Goal: Information Seeking & Learning: Learn about a topic

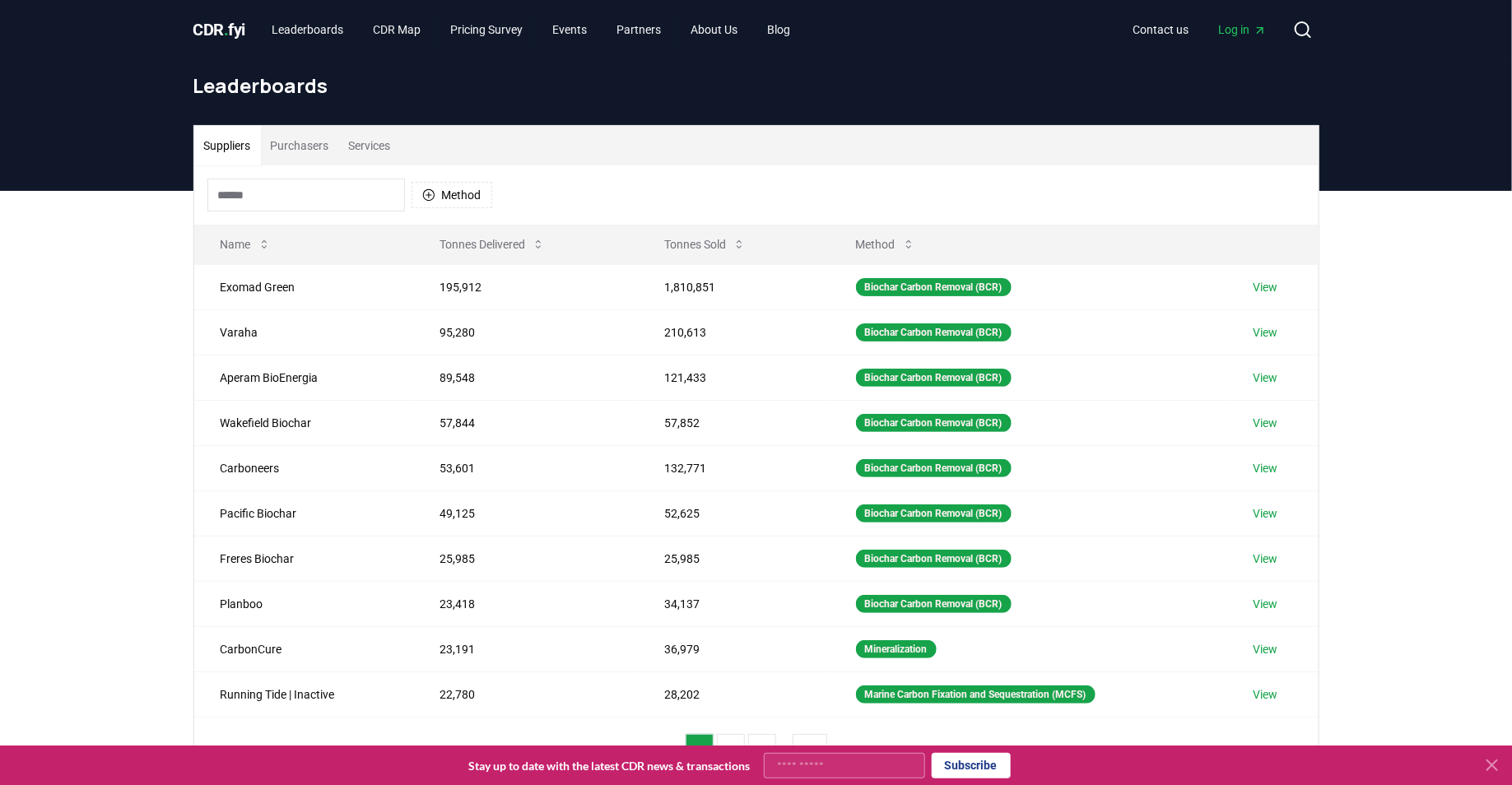
click at [225, 27] on span "CDR . fyi" at bounding box center [220, 29] width 53 height 20
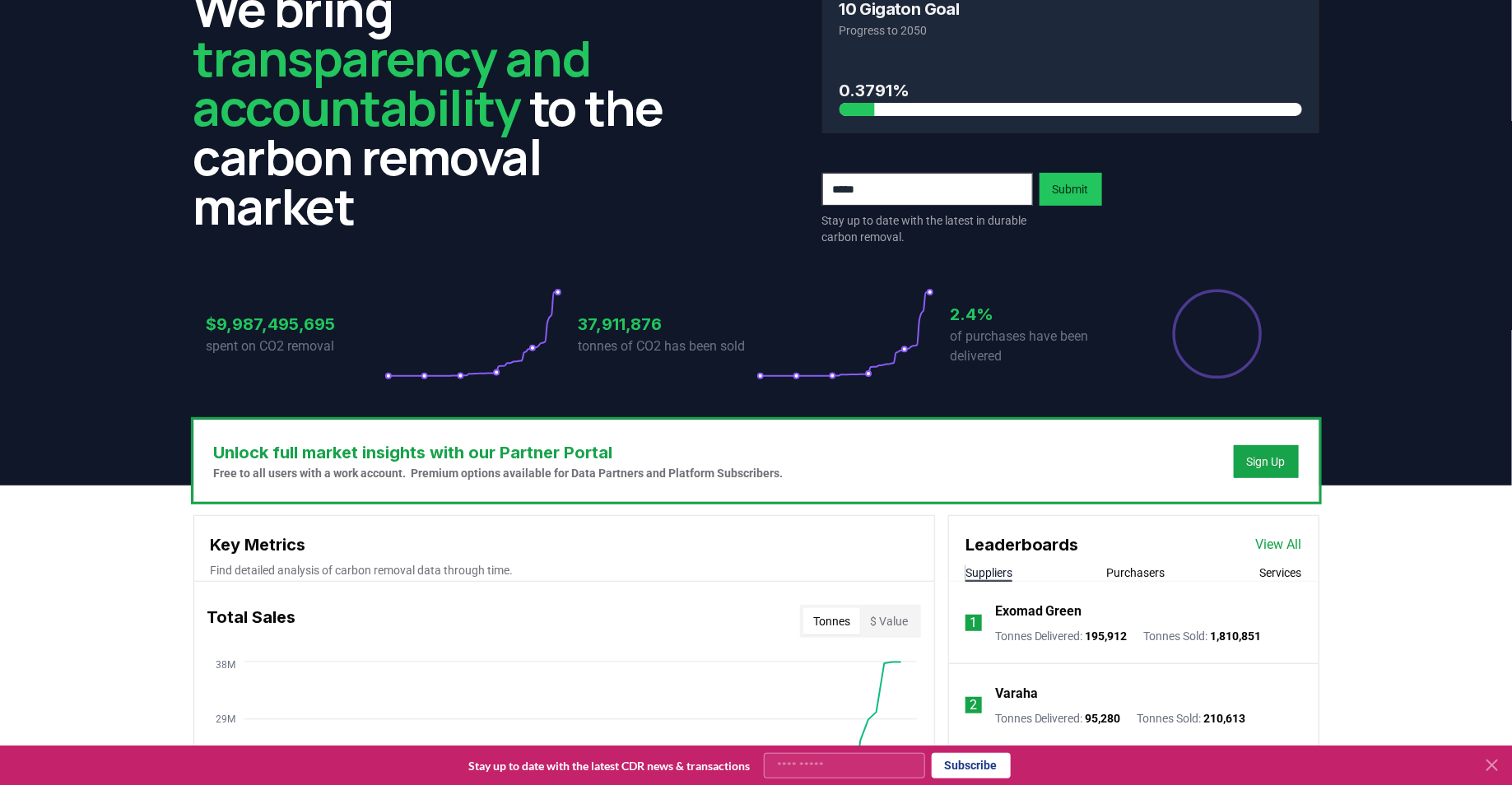
scroll to position [276, 0]
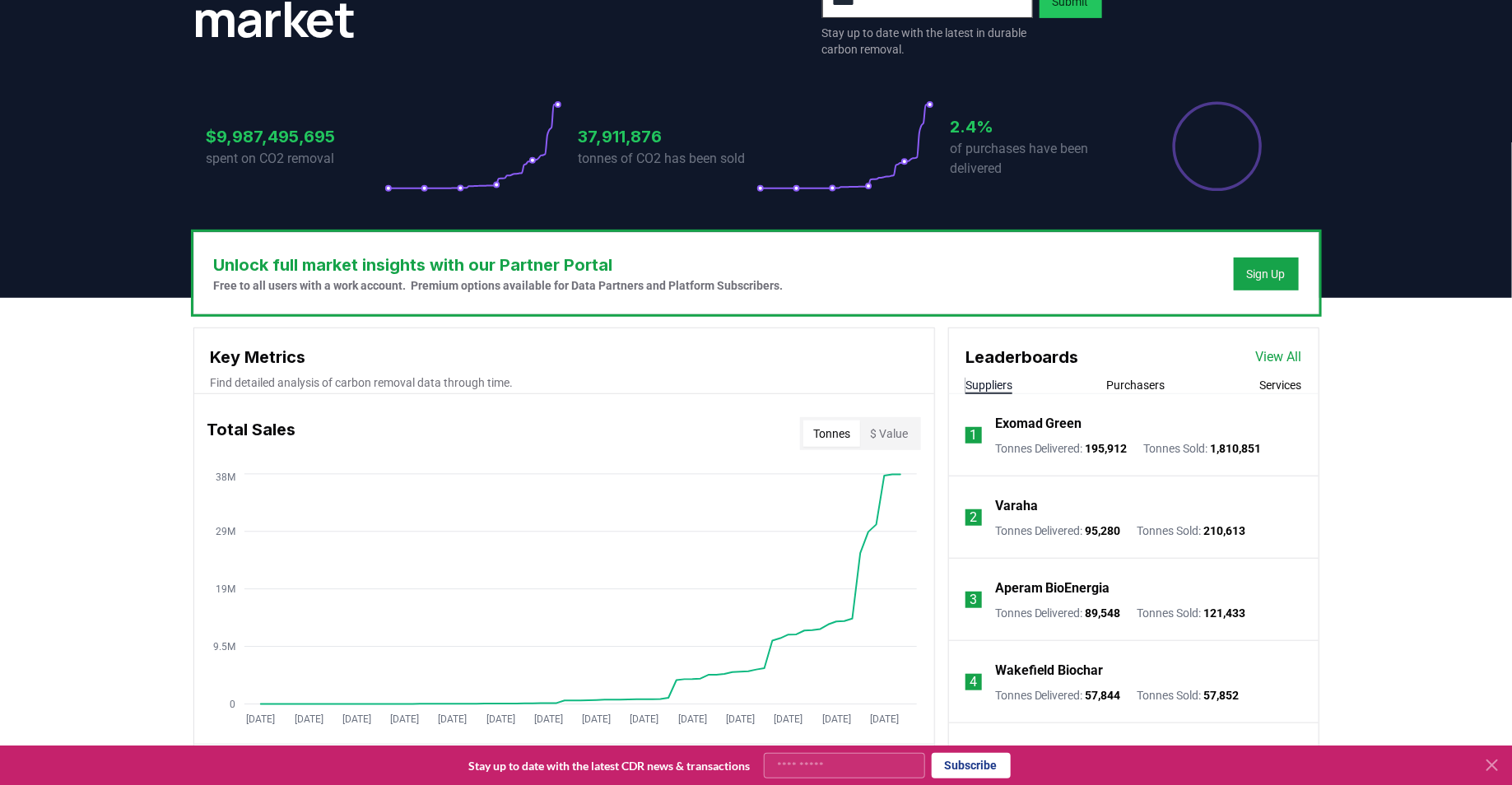
click at [1131, 385] on button "Purchasers" at bounding box center [1136, 384] width 59 height 16
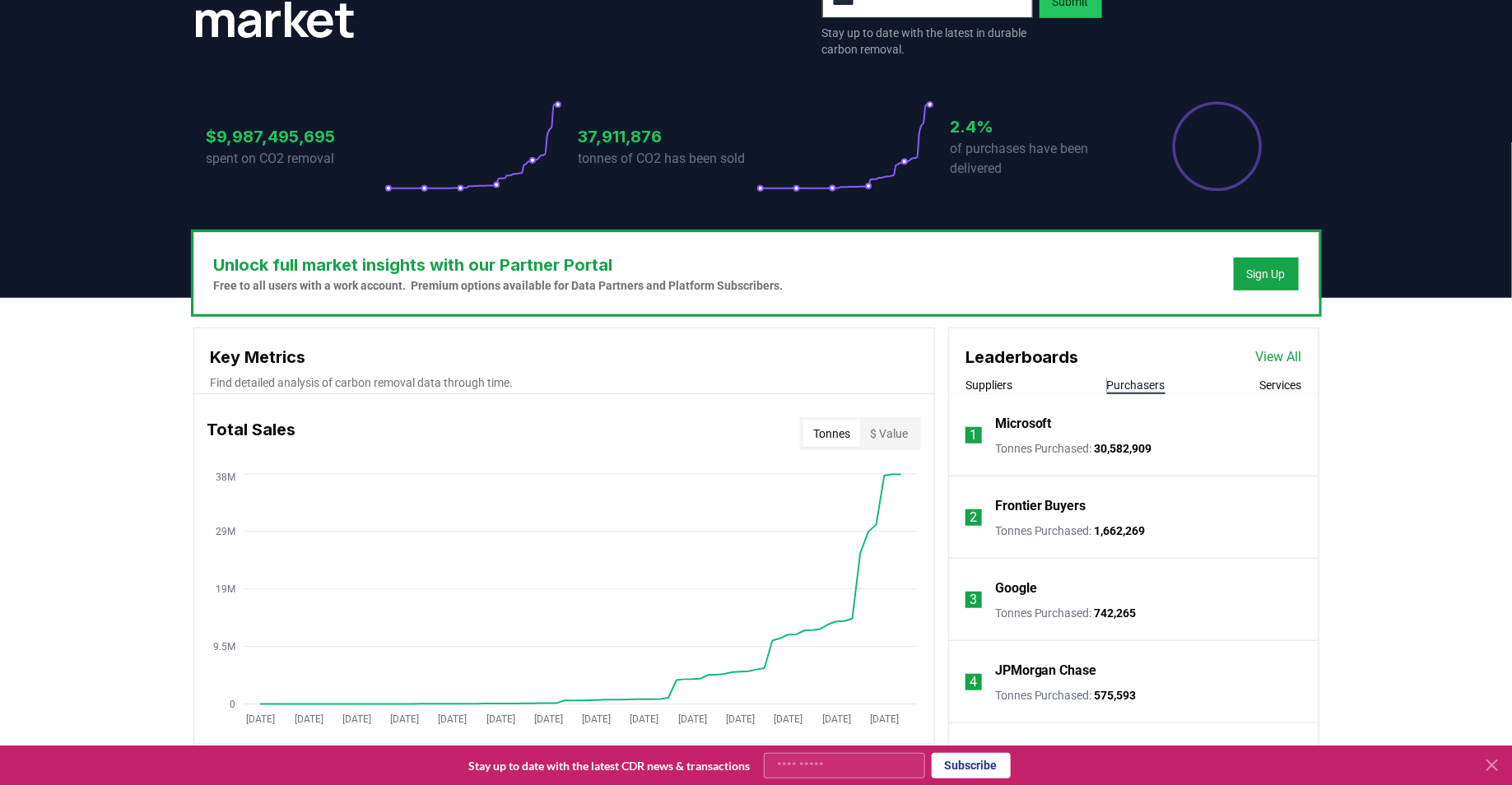
click at [991, 386] on button "Suppliers" at bounding box center [989, 384] width 47 height 16
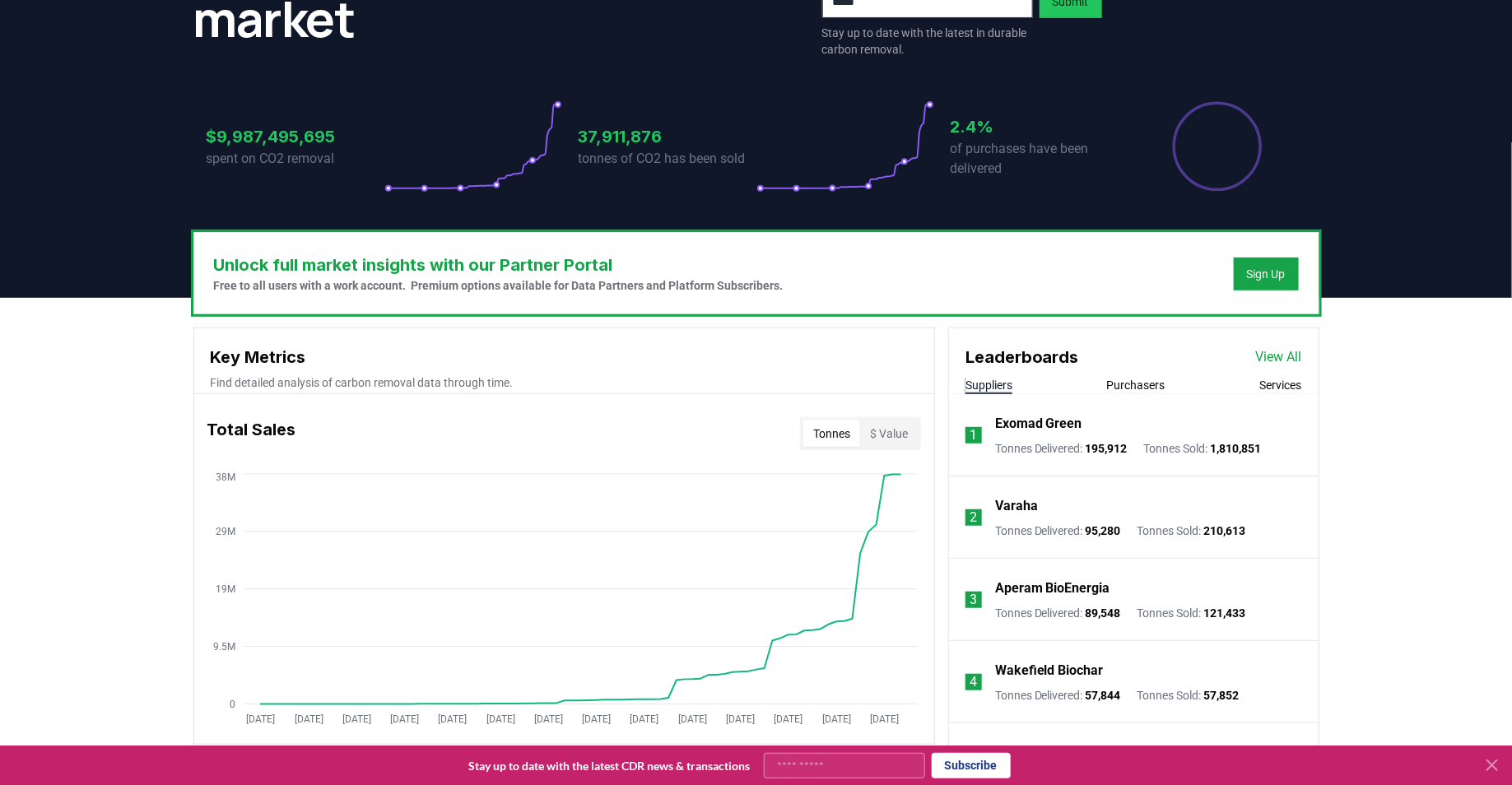
click at [1157, 379] on button "Purchasers" at bounding box center [1136, 384] width 59 height 16
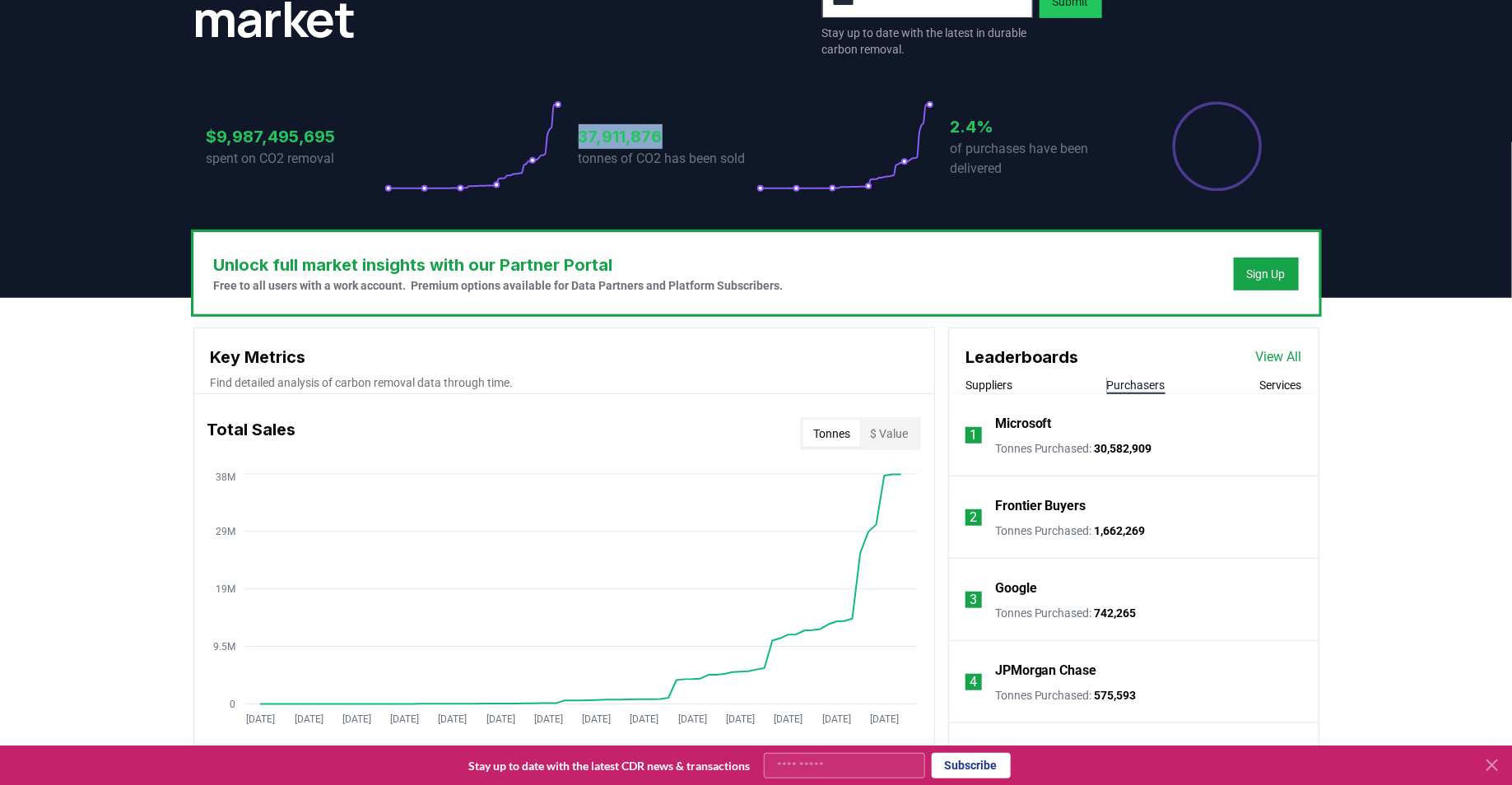
drag, startPoint x: 580, startPoint y: 138, endPoint x: 707, endPoint y: 138, distance: 127.0
click at [707, 138] on h3 "37,911,876" at bounding box center [667, 136] width 178 height 25
copy h3 "37,911,876"
drag, startPoint x: 336, startPoint y: 136, endPoint x: 222, endPoint y: 136, distance: 114.0
click at [222, 136] on h3 "$9,987,495,695" at bounding box center [295, 136] width 178 height 25
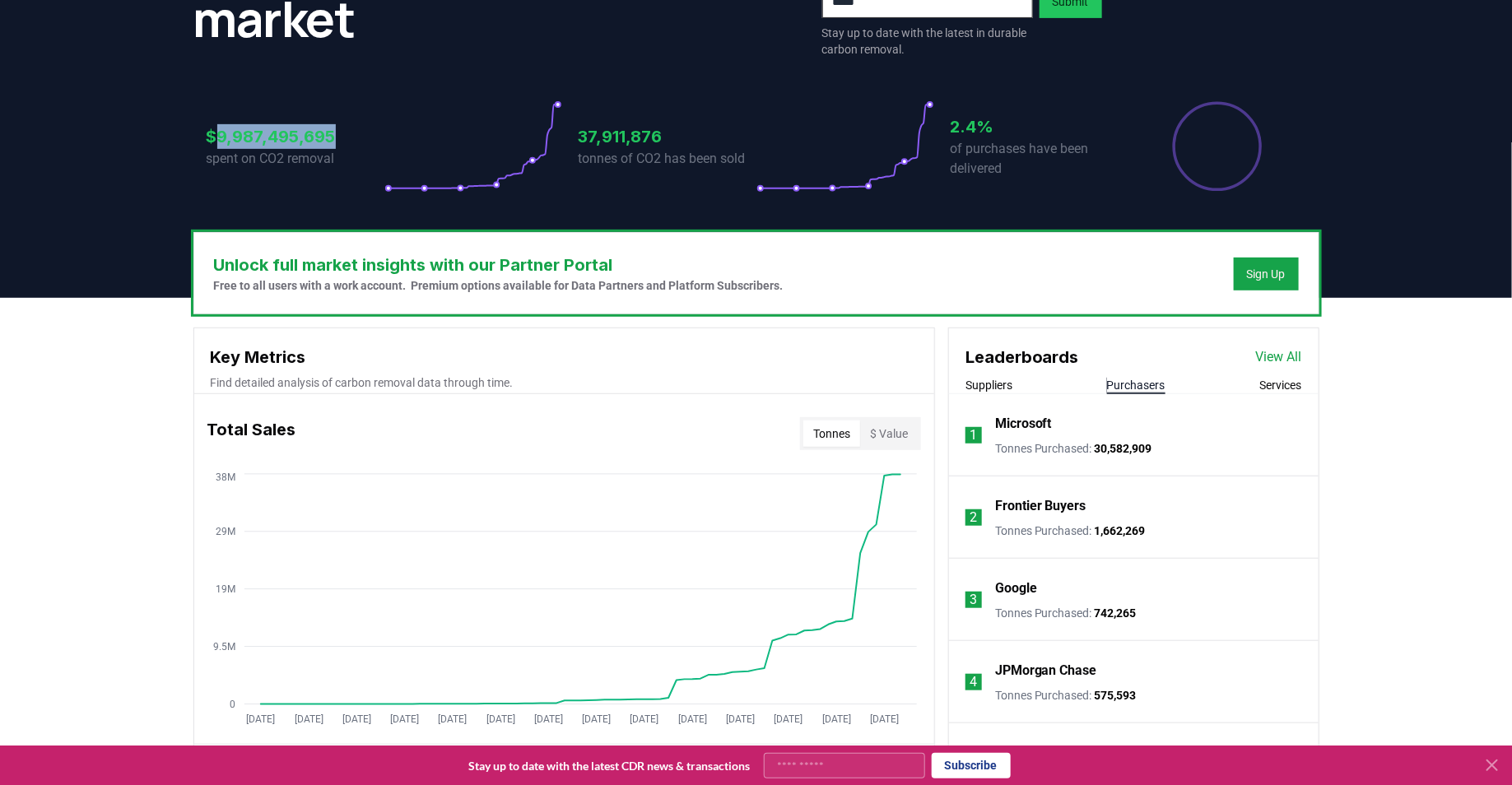
copy h3 "9,987,495,695"
click at [1005, 386] on button "Suppliers" at bounding box center [989, 384] width 47 height 16
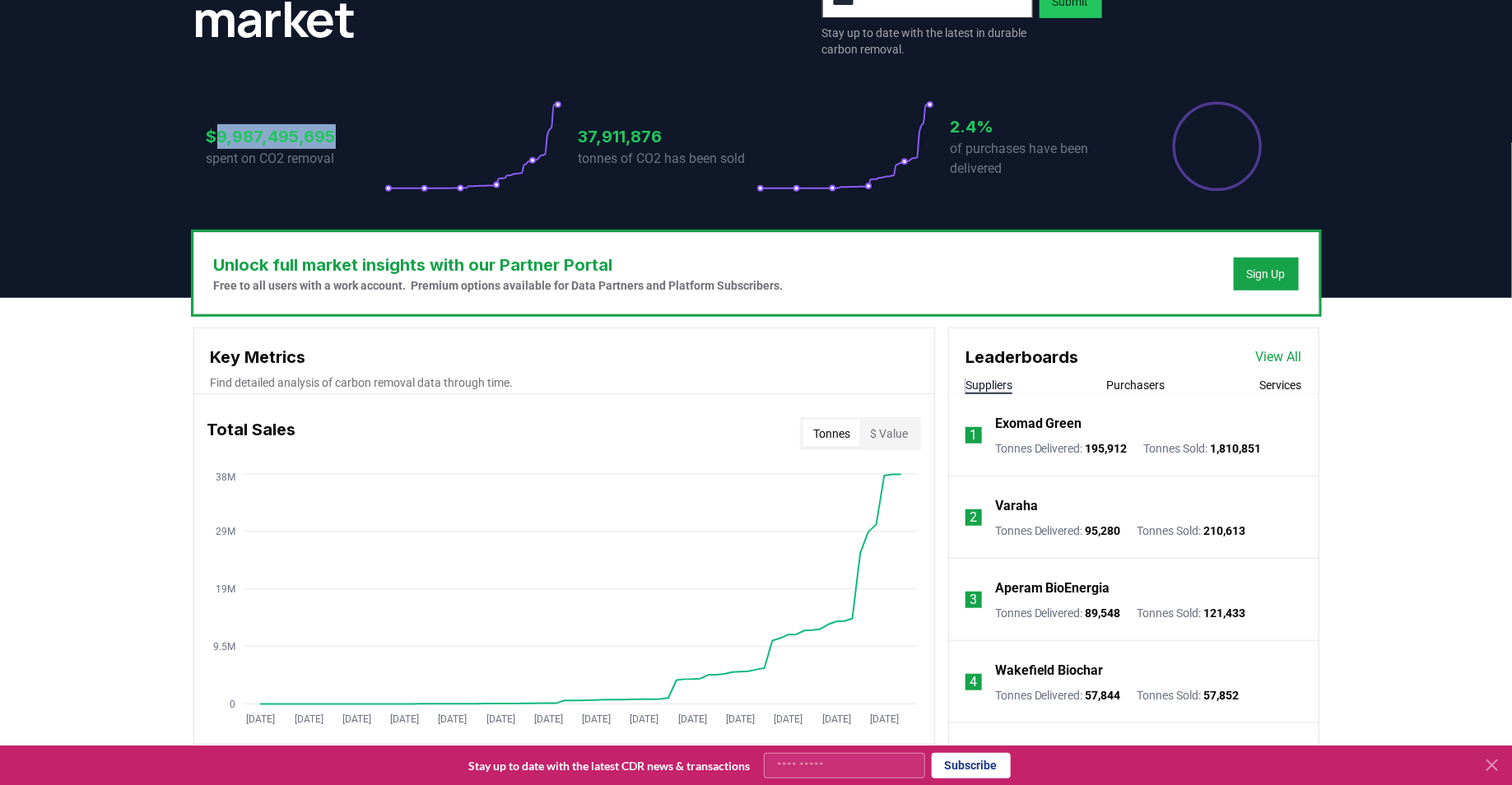
click at [1278, 355] on link "View All" at bounding box center [1279, 357] width 46 height 20
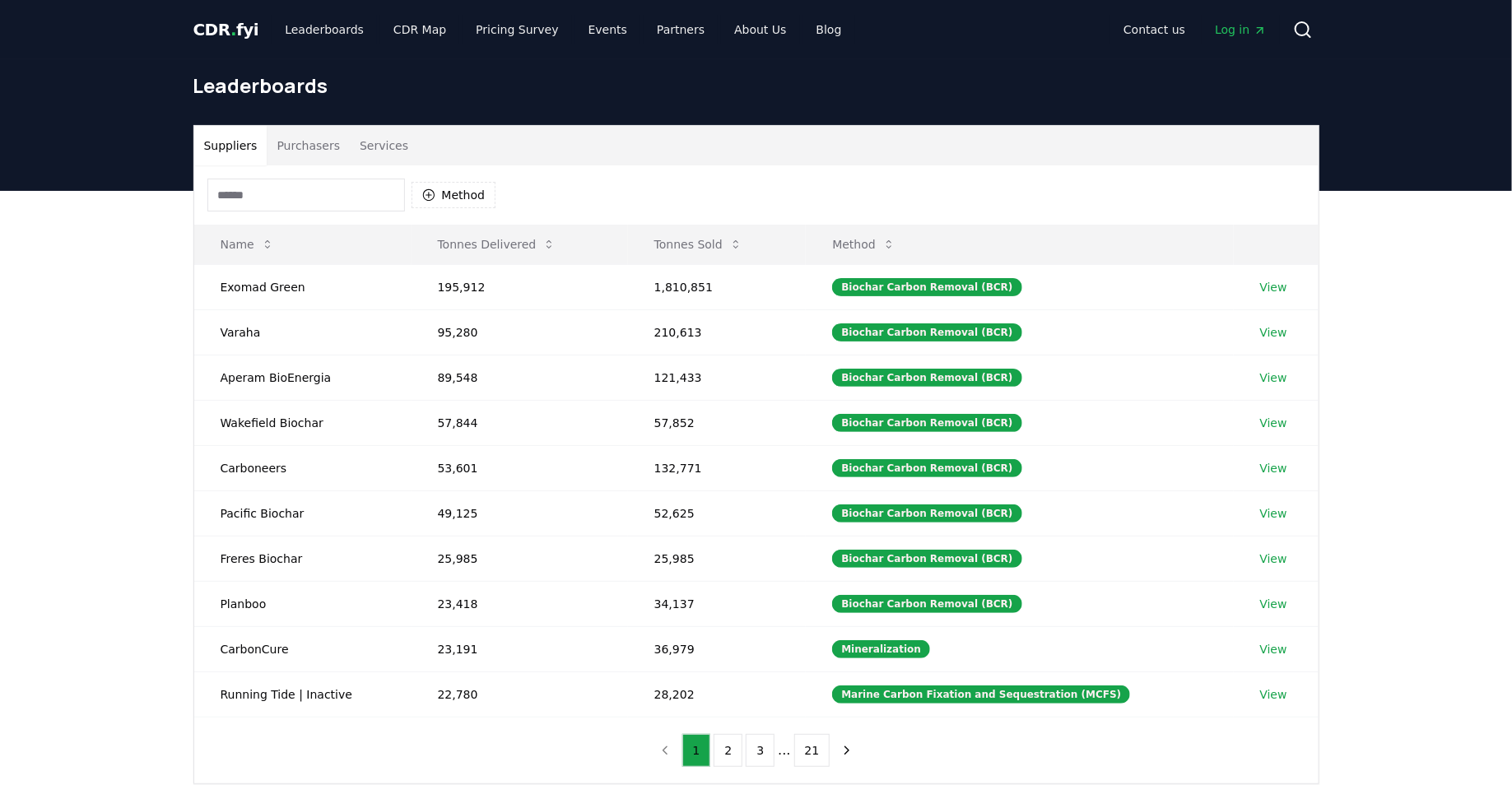
click at [309, 153] on button "Purchasers" at bounding box center [309, 146] width 84 height 39
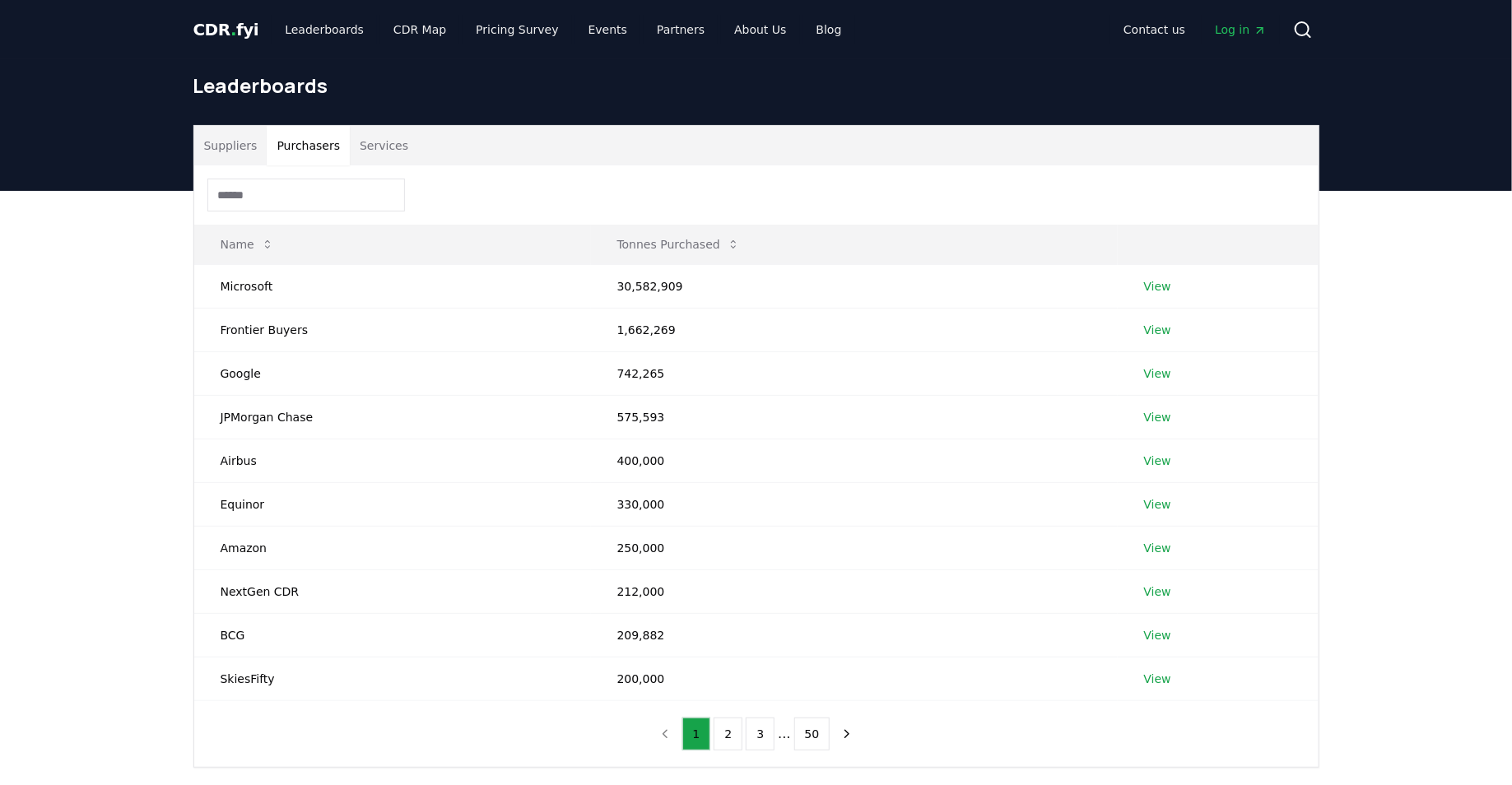
click at [320, 201] on input at bounding box center [306, 195] width 198 height 33
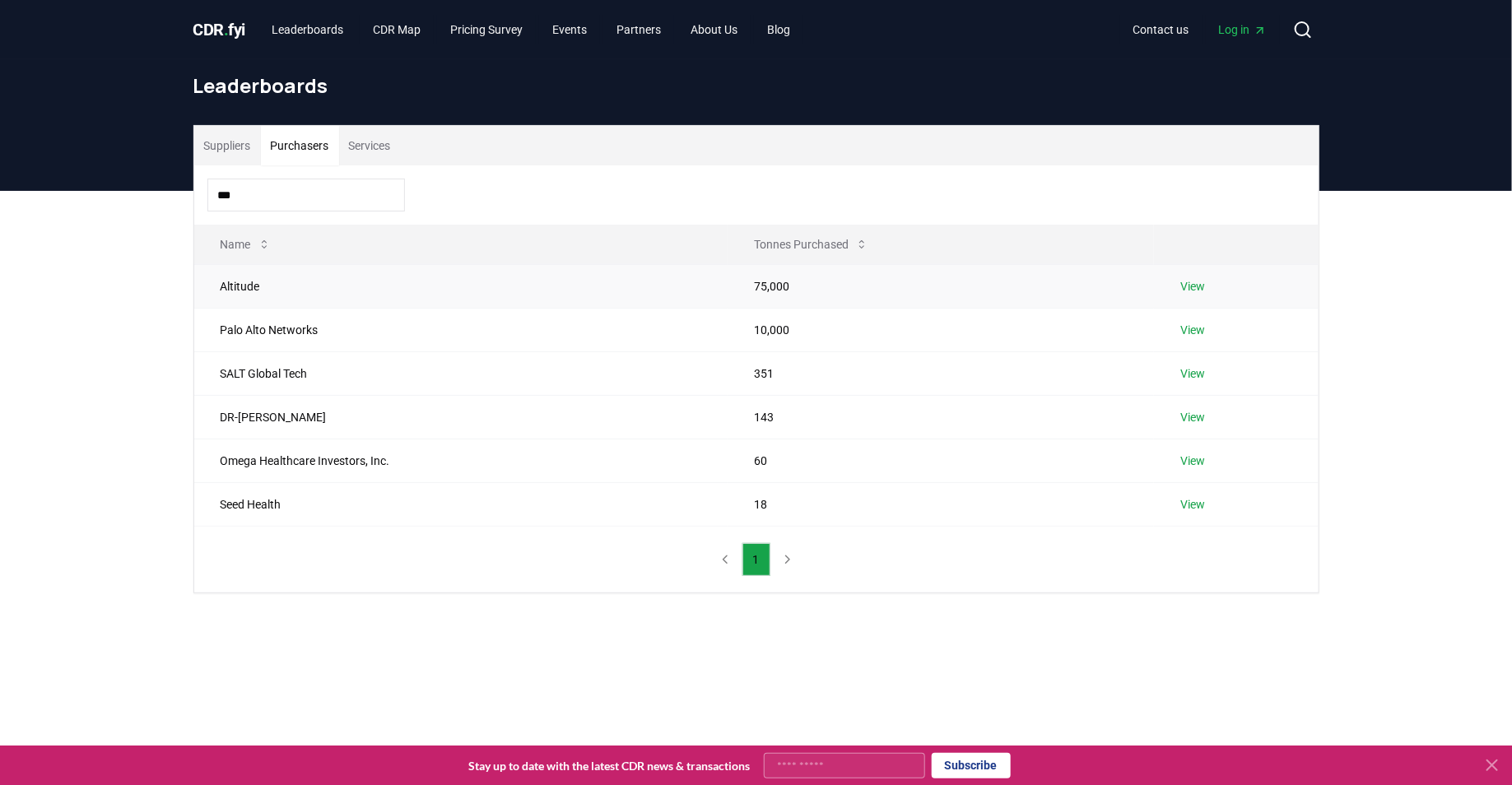
type input "***"
click at [1205, 288] on link "View" at bounding box center [1192, 286] width 25 height 16
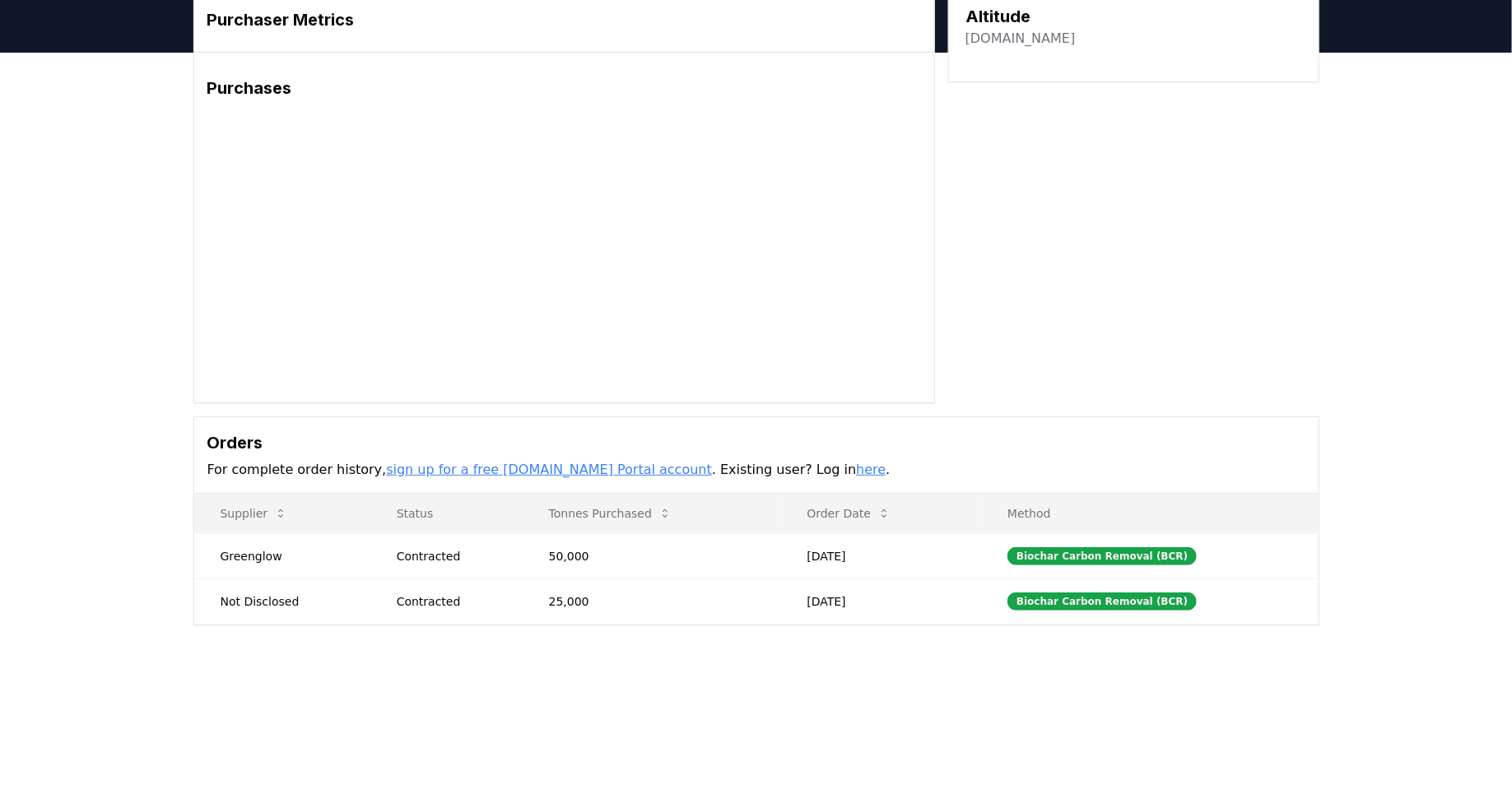
scroll to position [95, 0]
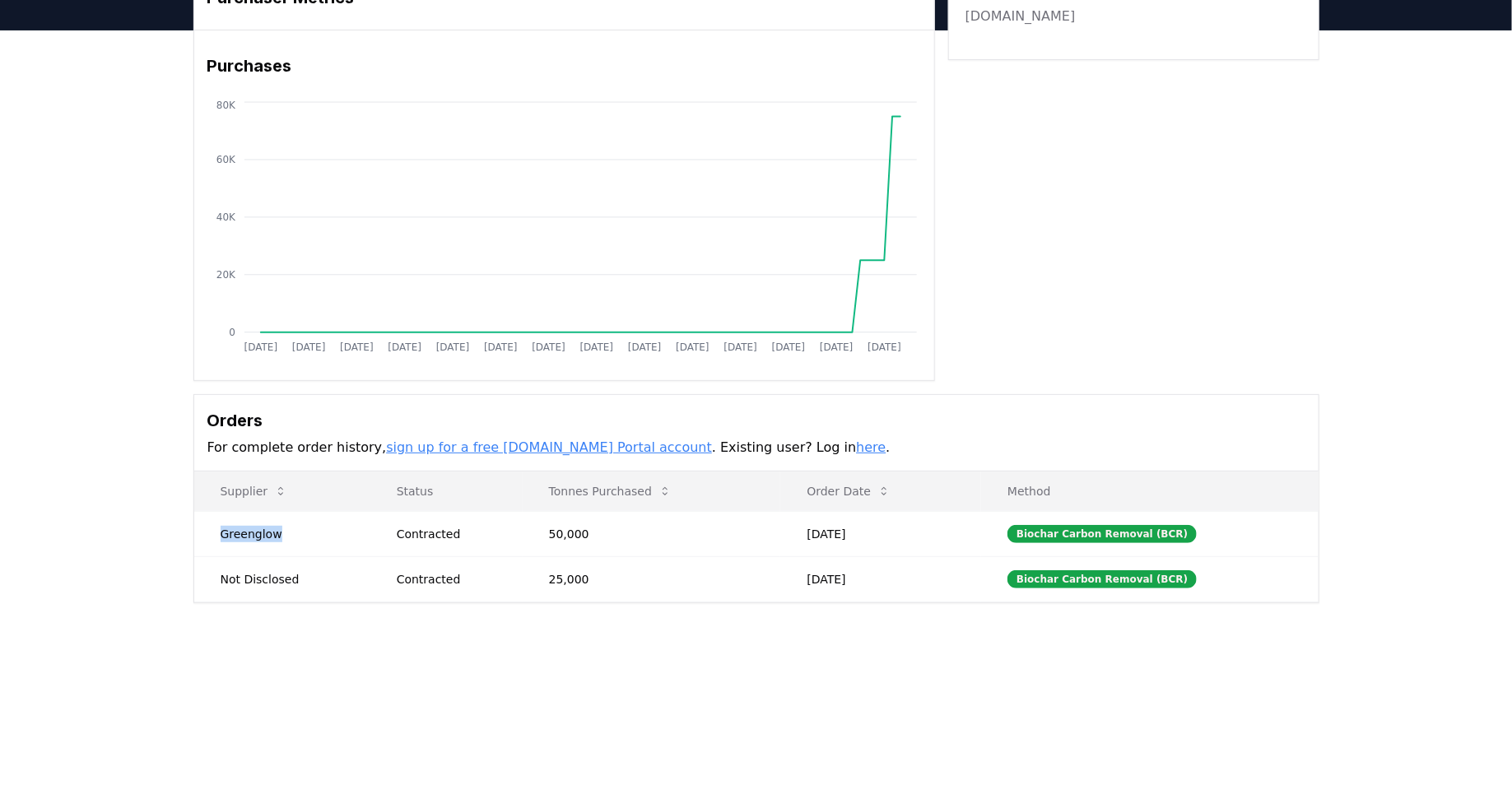
click at [240, 539] on td "Greenglow" at bounding box center [282, 534] width 176 height 45
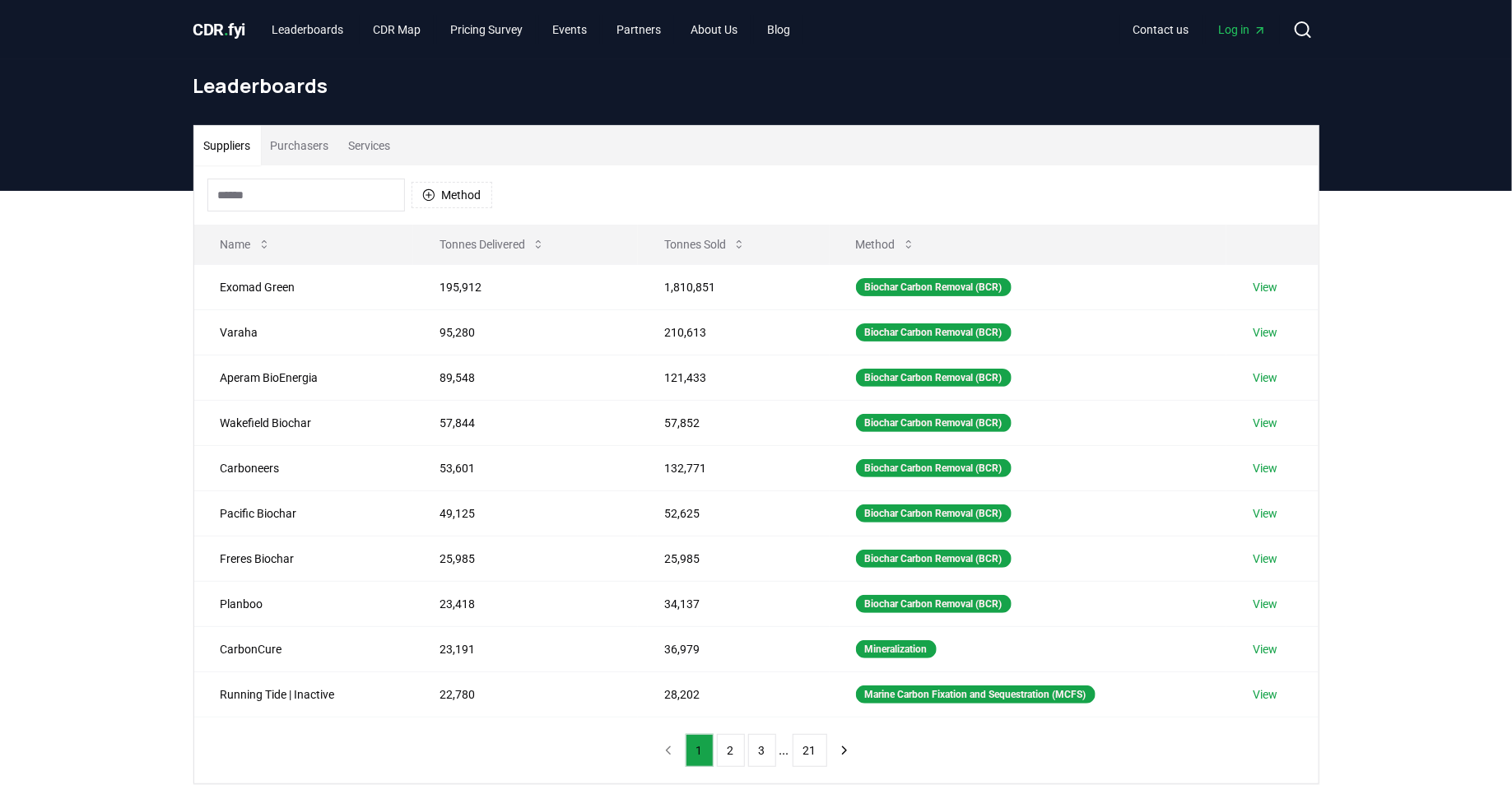
click at [289, 139] on button "Purchasers" at bounding box center [300, 146] width 78 height 39
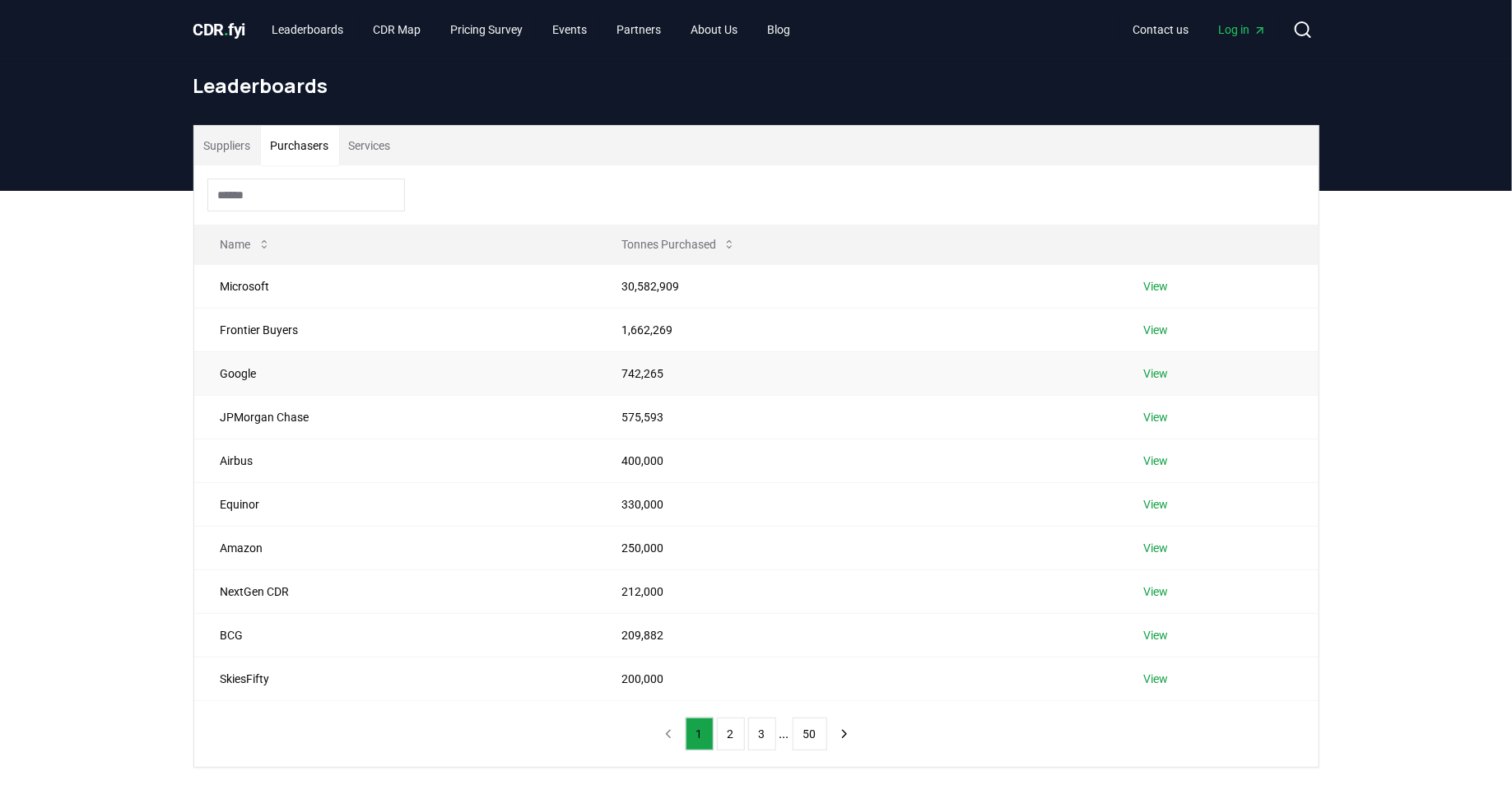
click at [1138, 361] on td "View" at bounding box center [1218, 372] width 201 height 43
click at [1160, 366] on link "View" at bounding box center [1156, 373] width 25 height 16
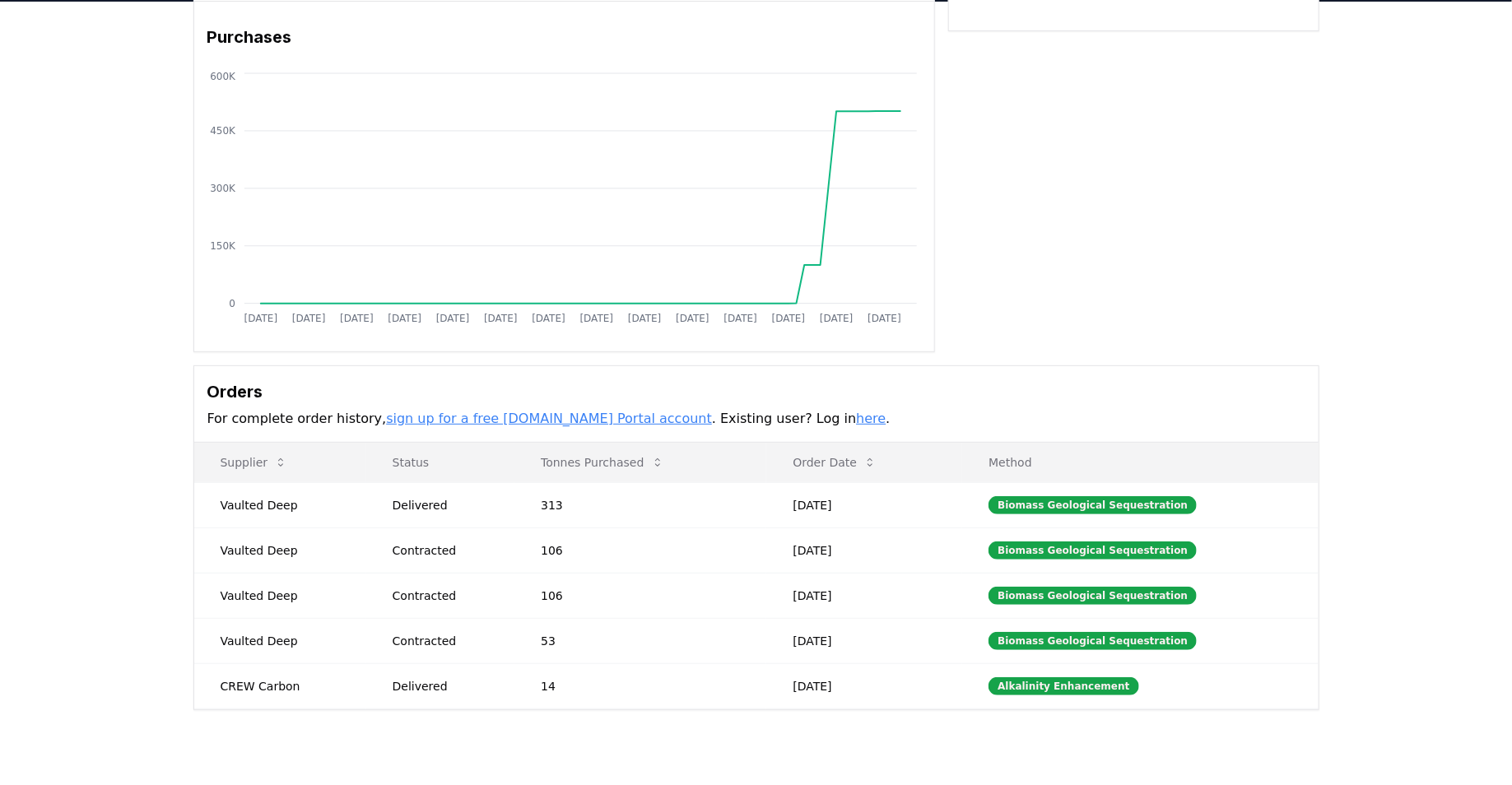
scroll to position [218, 0]
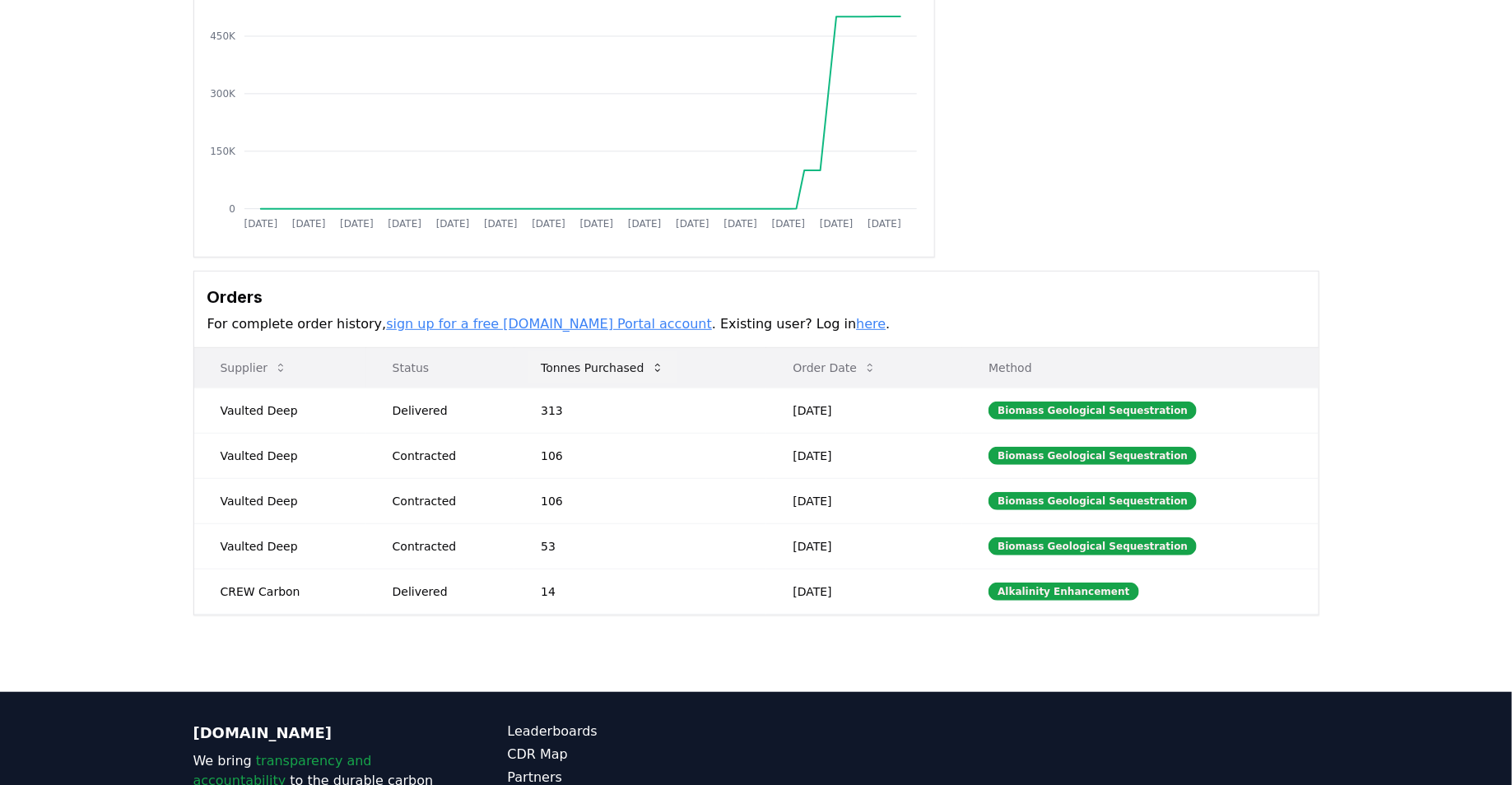
click at [611, 364] on button "Tonnes Purchased" at bounding box center [602, 367] width 149 height 33
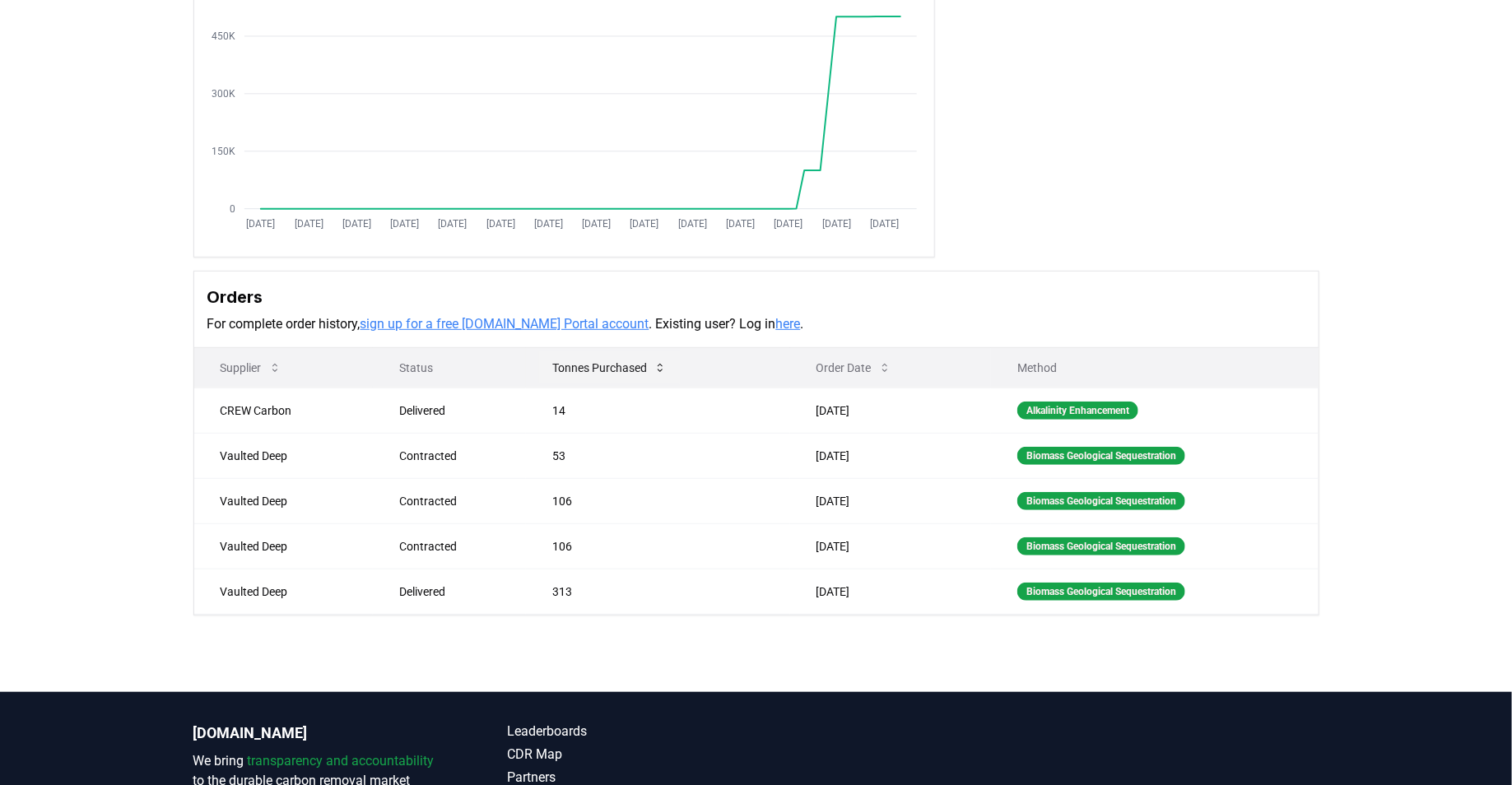
click at [611, 364] on button "Tonnes Purchased" at bounding box center [609, 367] width 141 height 33
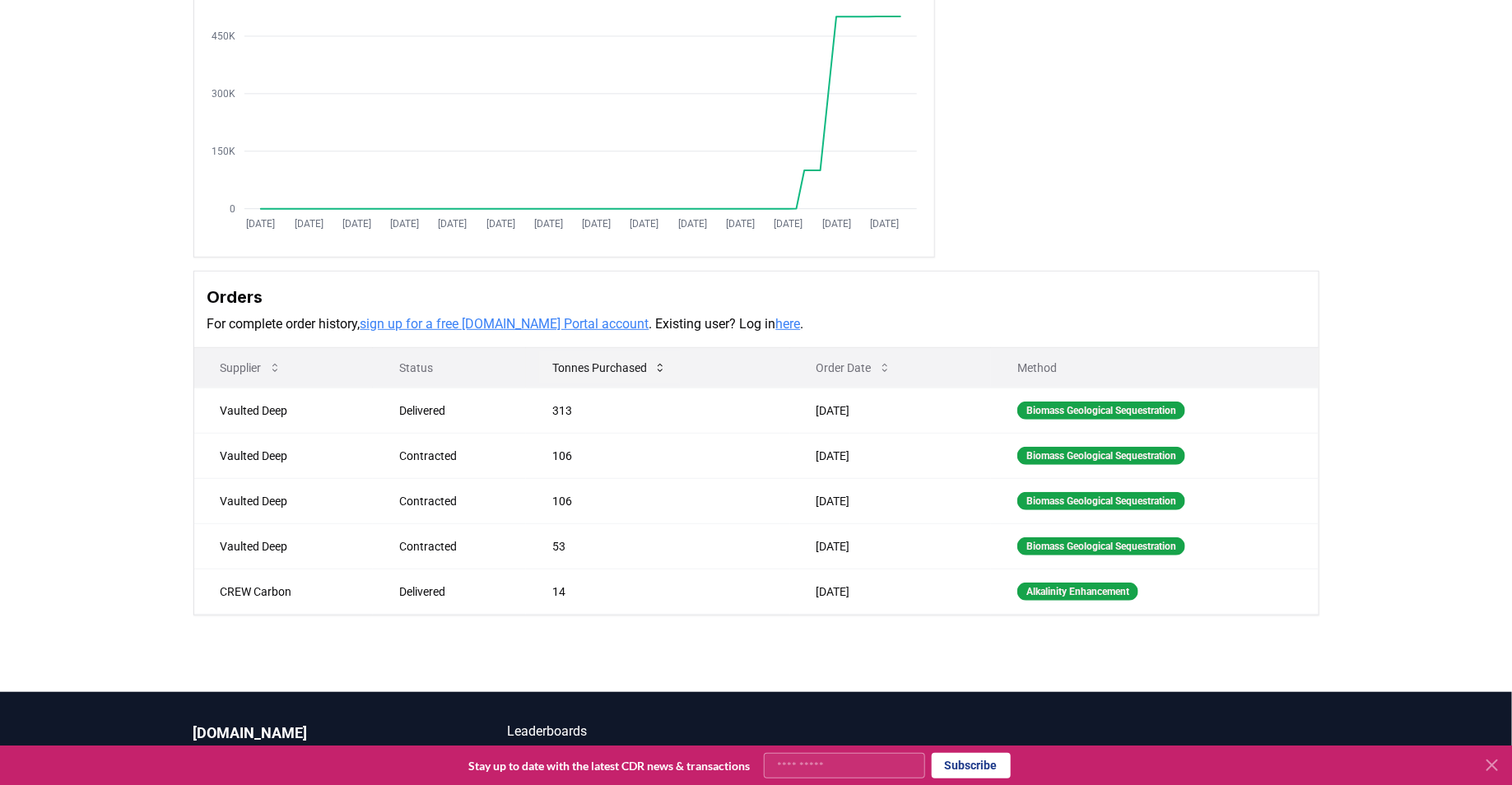
click at [611, 364] on button "Tonnes Purchased" at bounding box center [609, 367] width 141 height 33
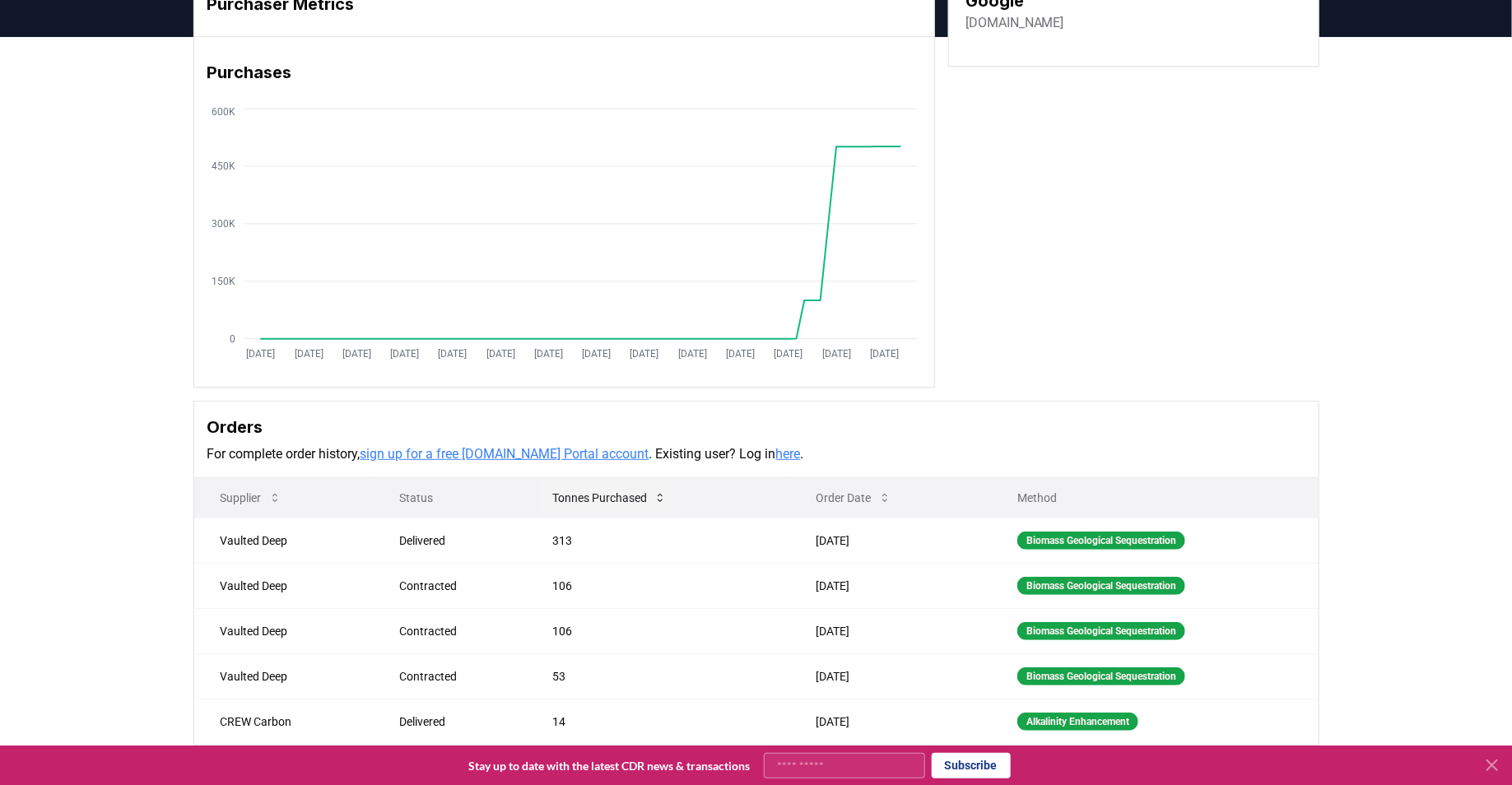
scroll to position [0, 0]
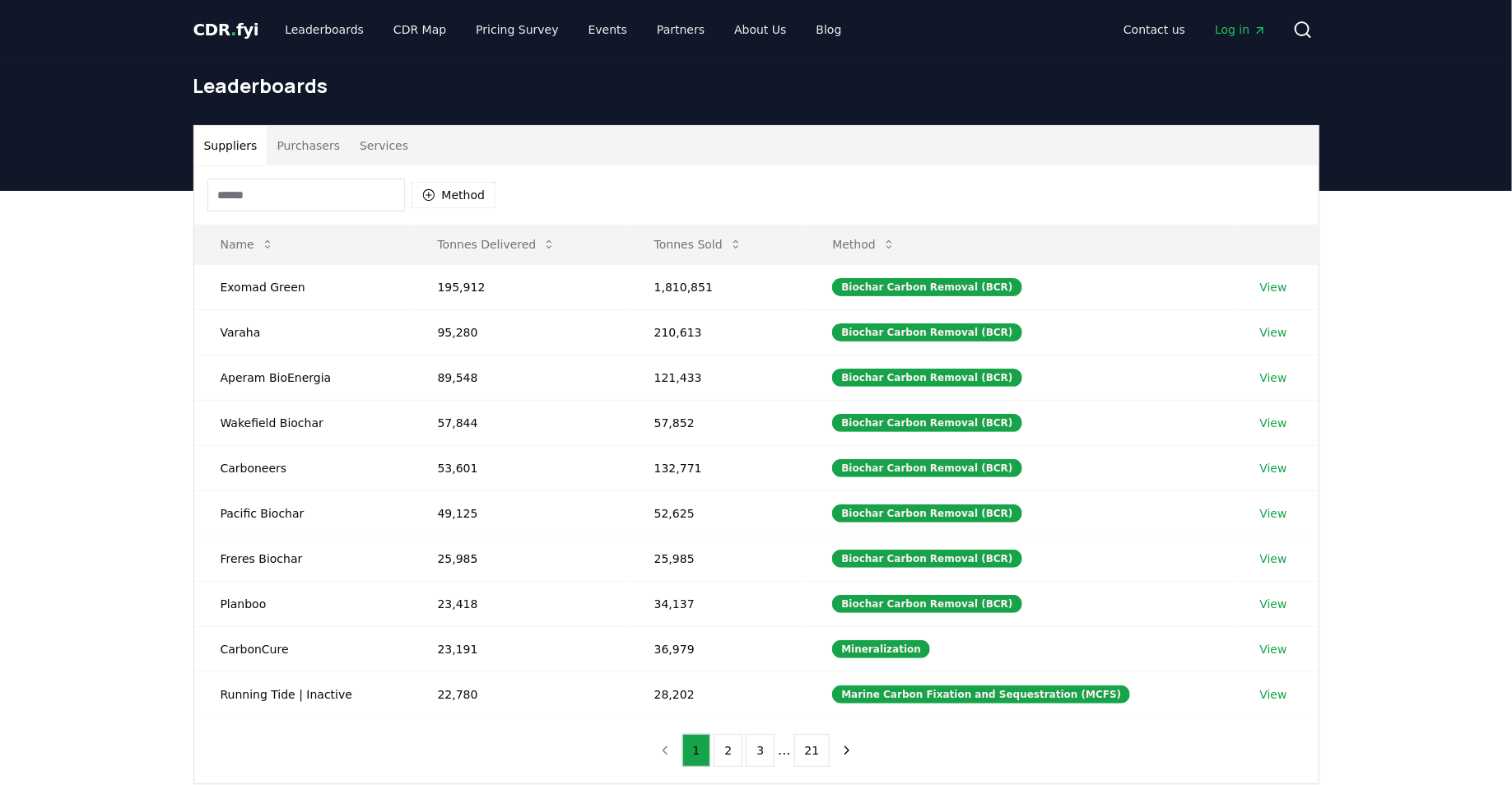
click at [208, 20] on span "CDR . fyi" at bounding box center [226, 29] width 66 height 20
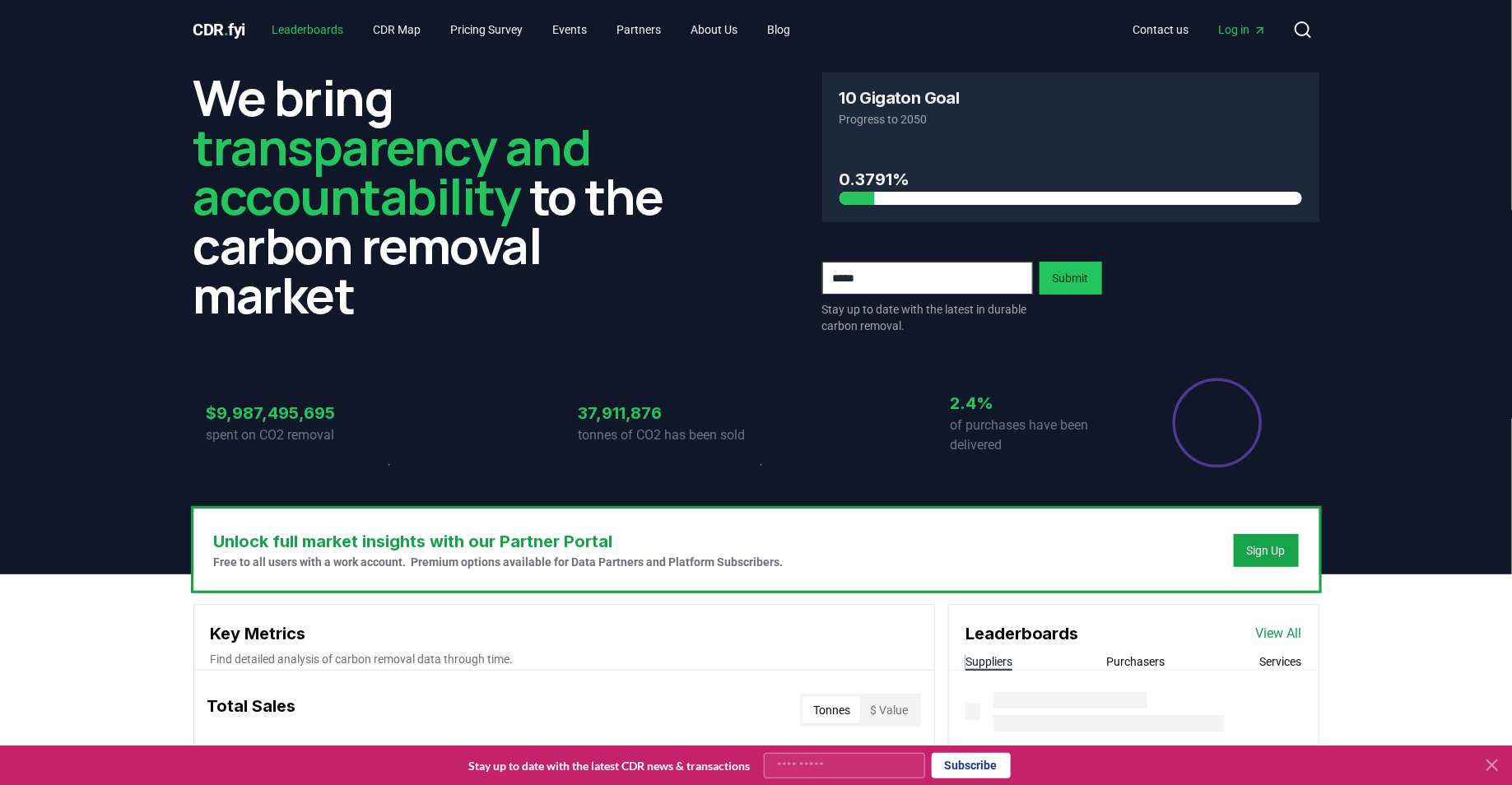
click at [315, 30] on link "Leaderboards" at bounding box center [307, 29] width 98 height 30
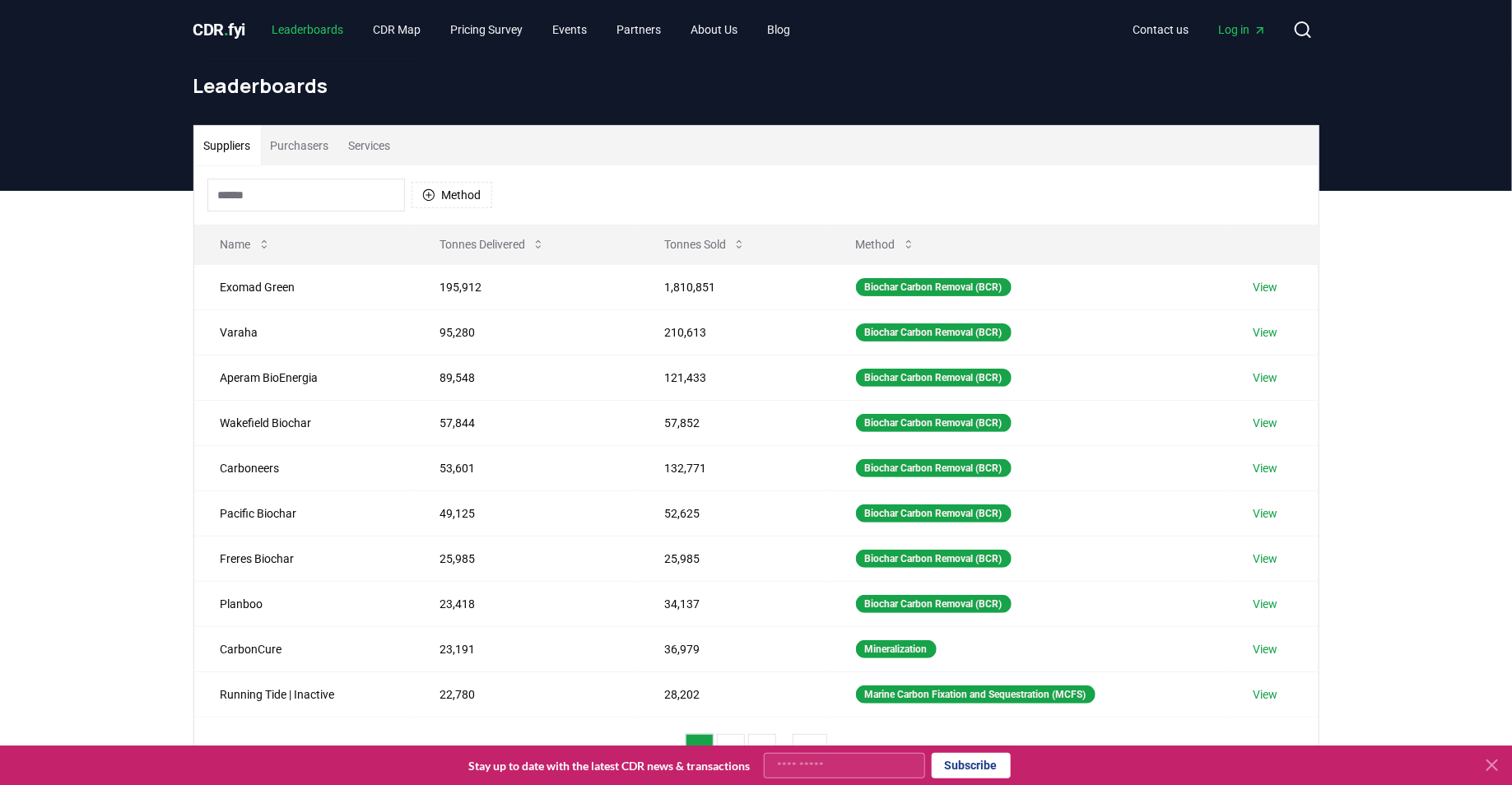
click at [309, 30] on link "Leaderboards" at bounding box center [307, 29] width 98 height 30
click at [234, 42] on div "CDR . fyi Leaderboards CDR Map Pricing Survey Events Partners About Us Blog" at bounding box center [499, 29] width 611 height 30
click at [232, 34] on span "CDR . fyi" at bounding box center [220, 29] width 53 height 20
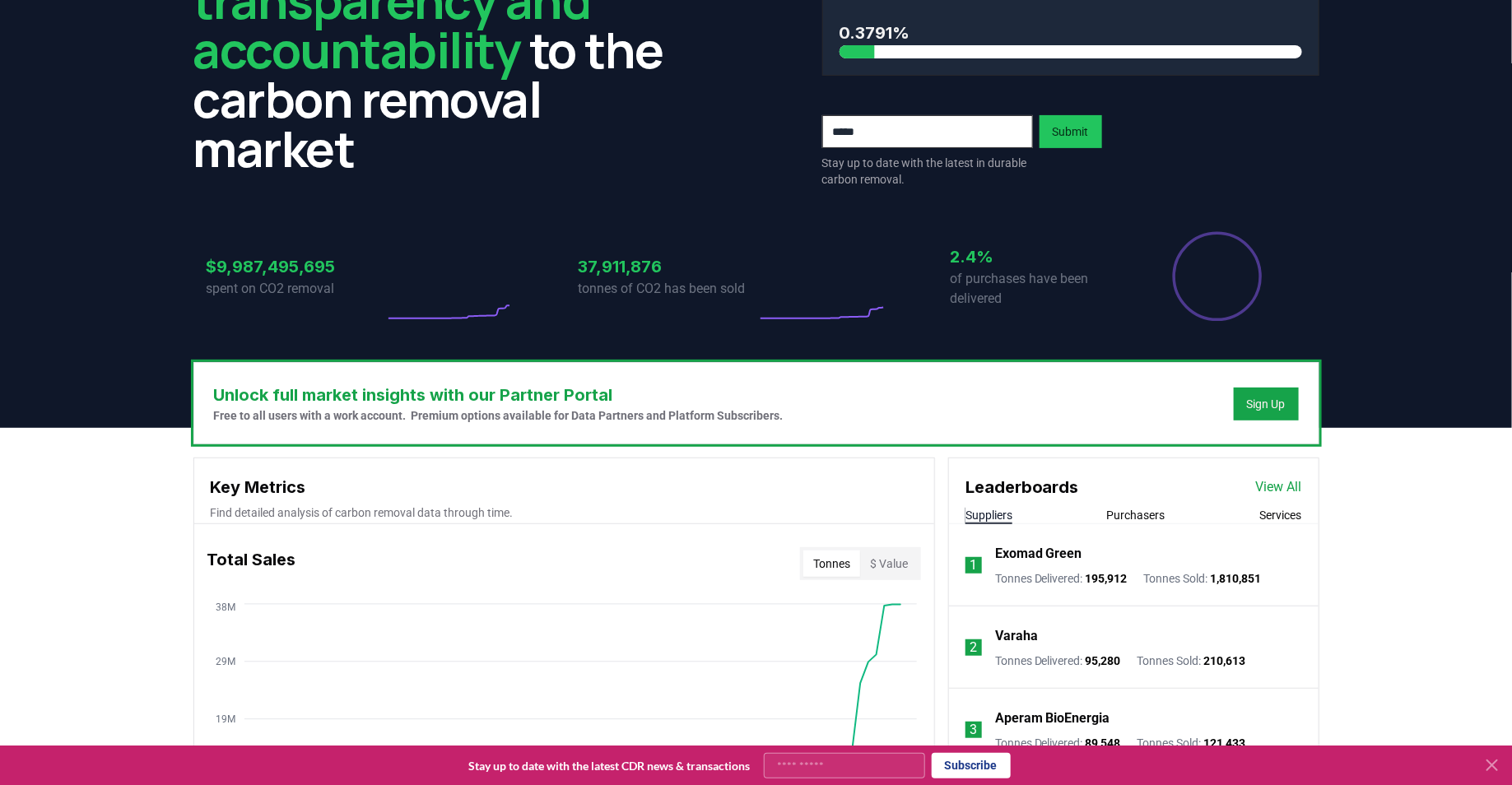
scroll to position [471, 0]
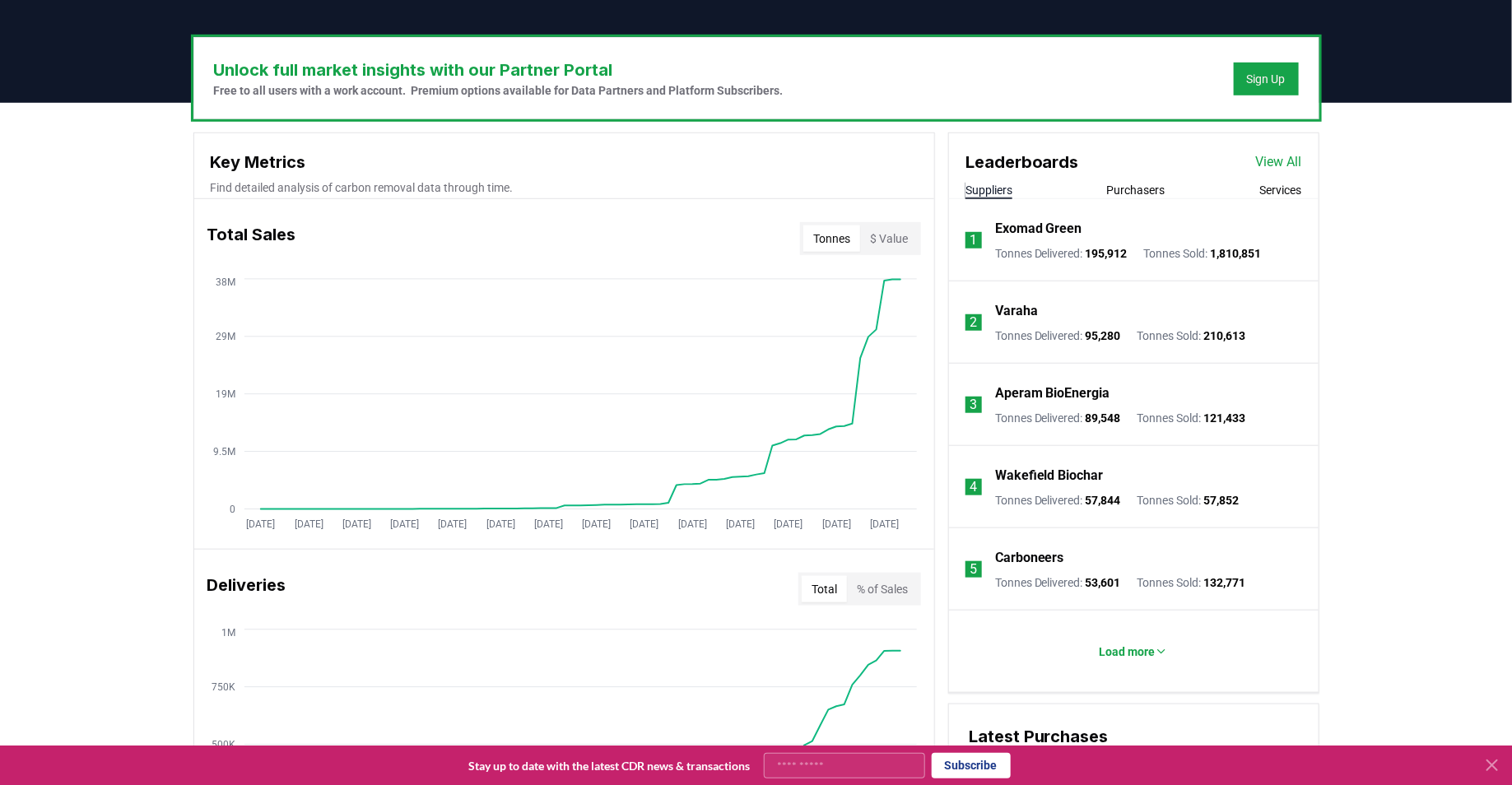
click at [1155, 188] on button "Purchasers" at bounding box center [1136, 189] width 59 height 16
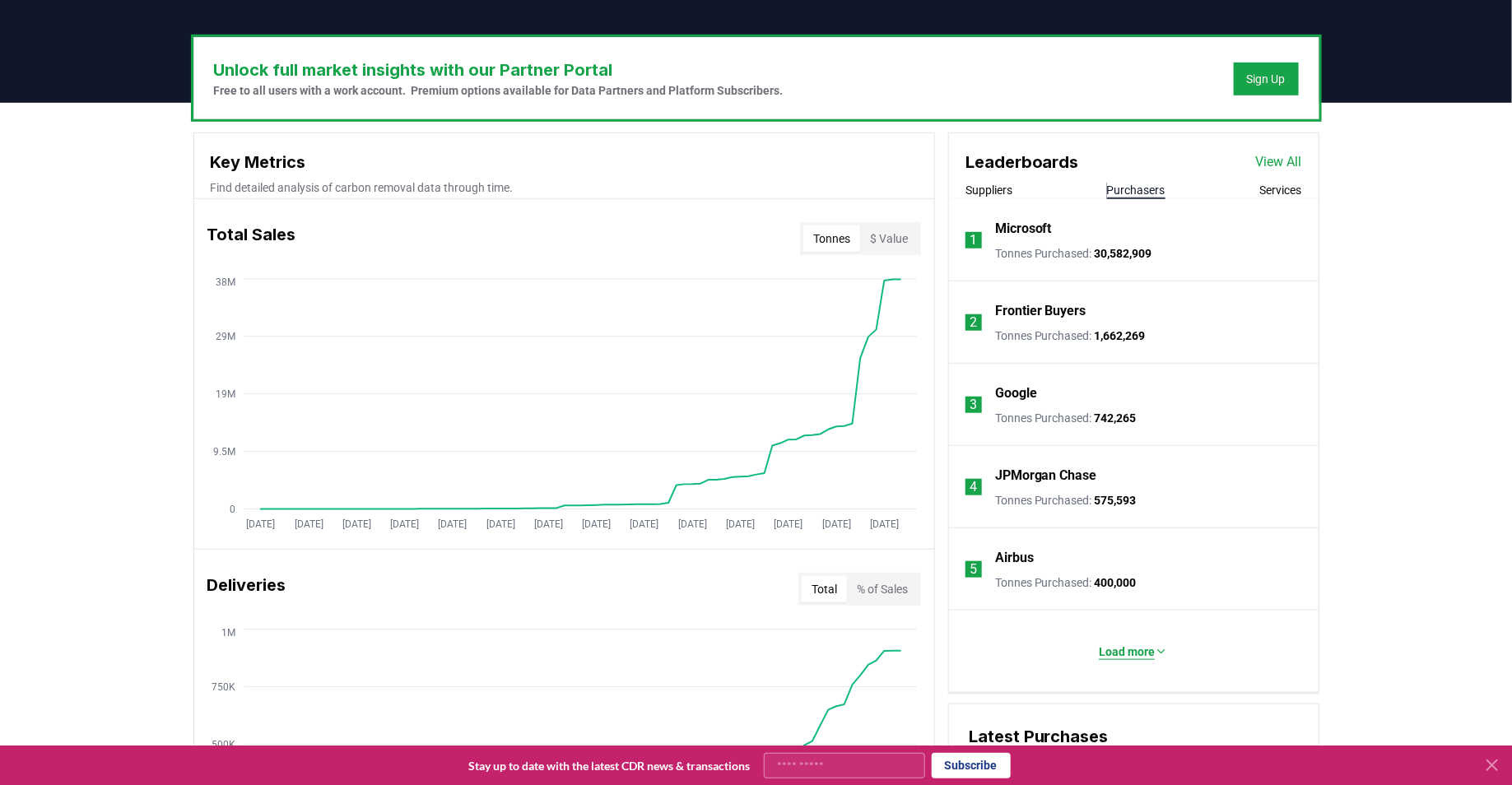
click at [1130, 637] on button "Load more" at bounding box center [1134, 651] width 95 height 33
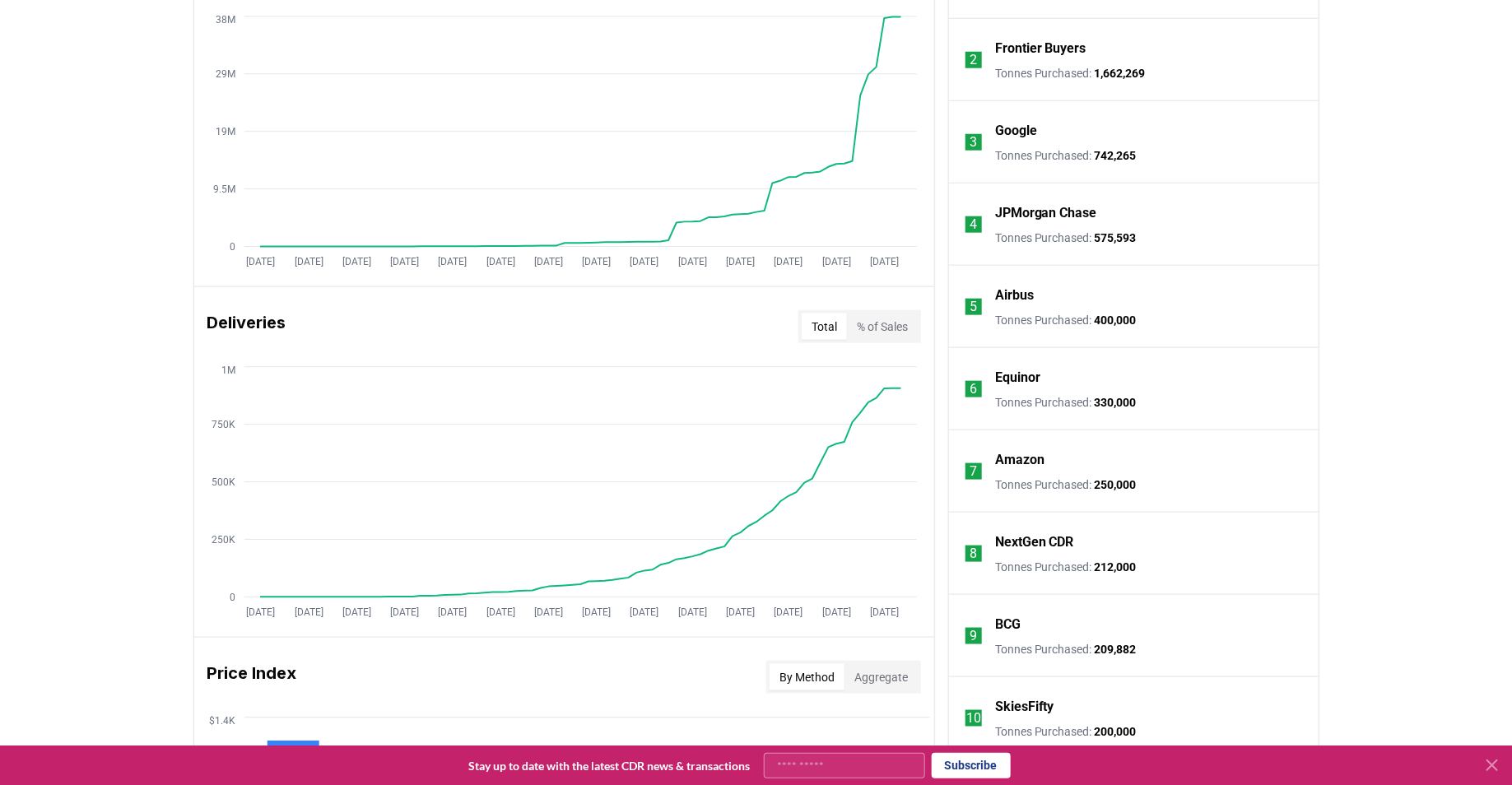
scroll to position [239, 0]
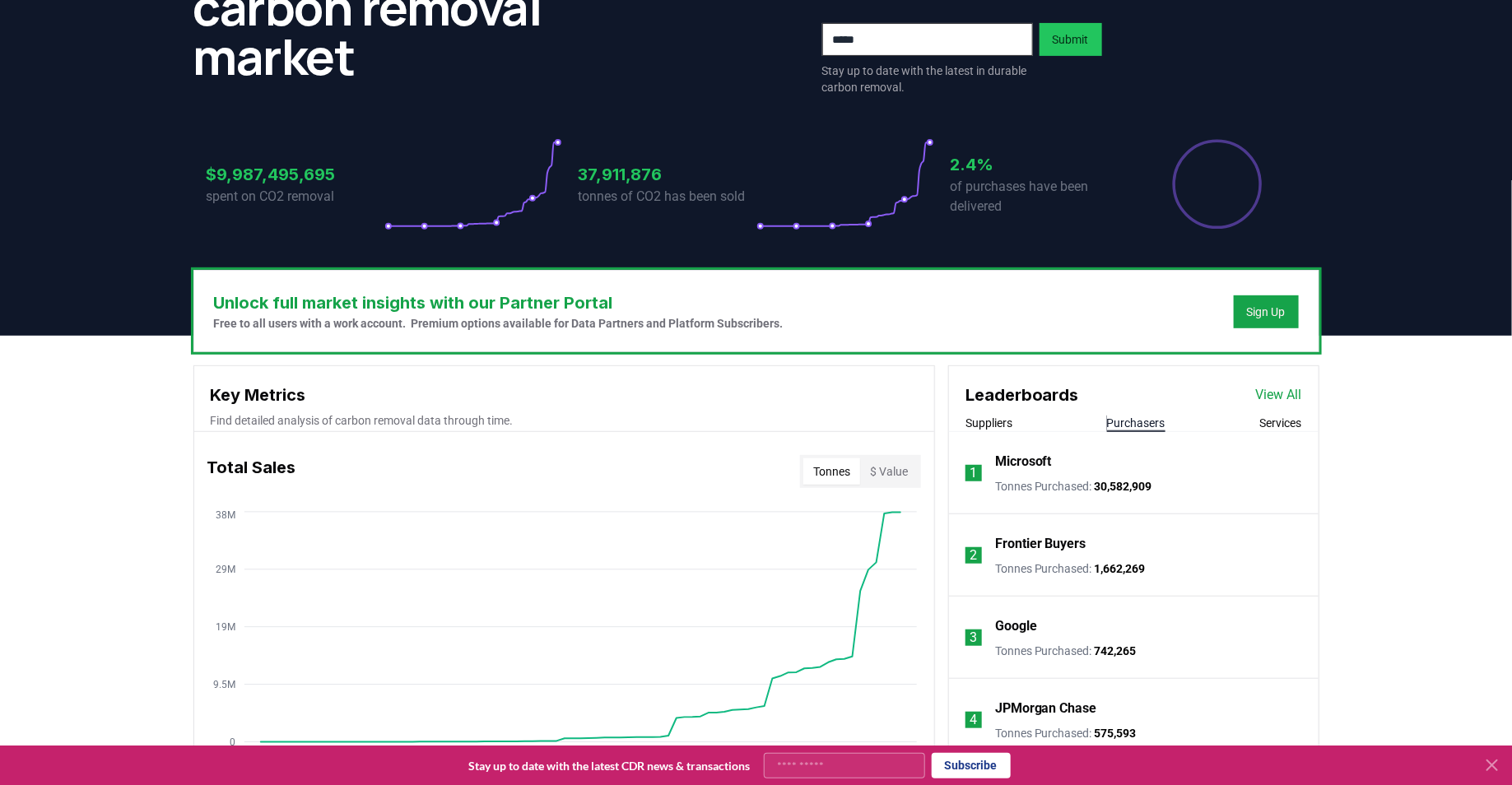
click at [1290, 399] on link "View All" at bounding box center [1279, 395] width 46 height 20
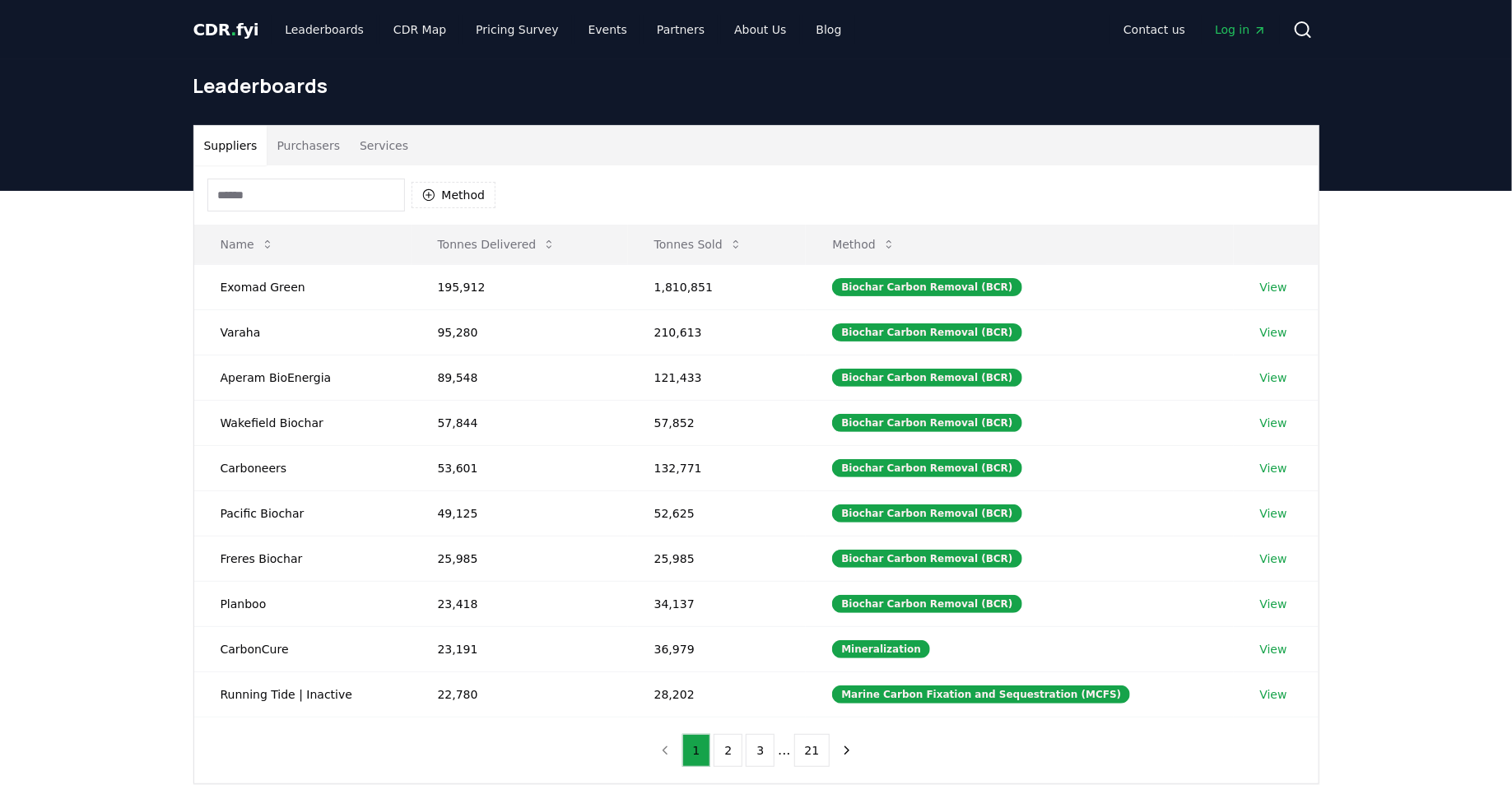
click at [290, 143] on button "Purchasers" at bounding box center [309, 146] width 84 height 39
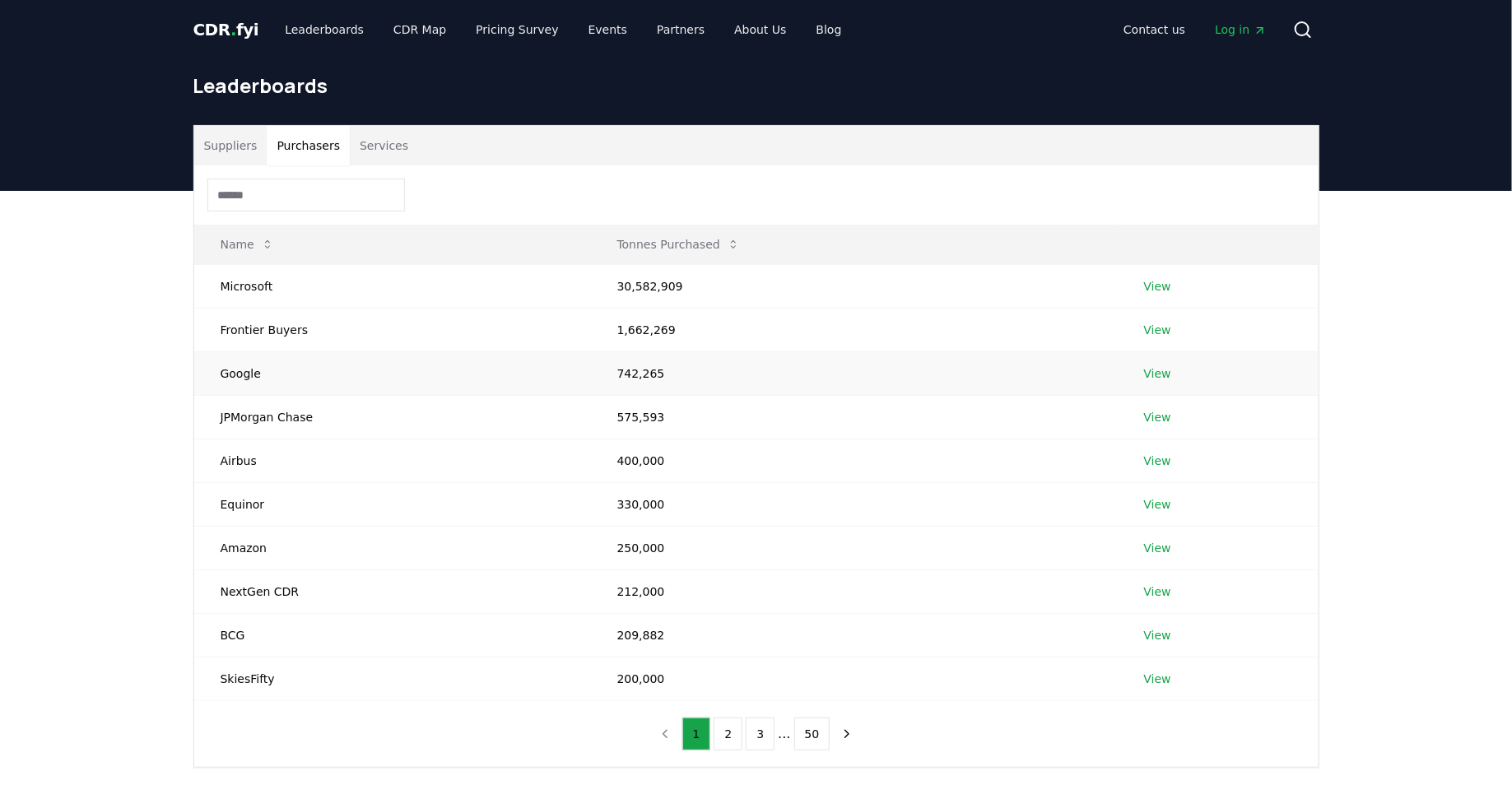
click at [281, 374] on td "Google" at bounding box center [392, 372] width 396 height 43
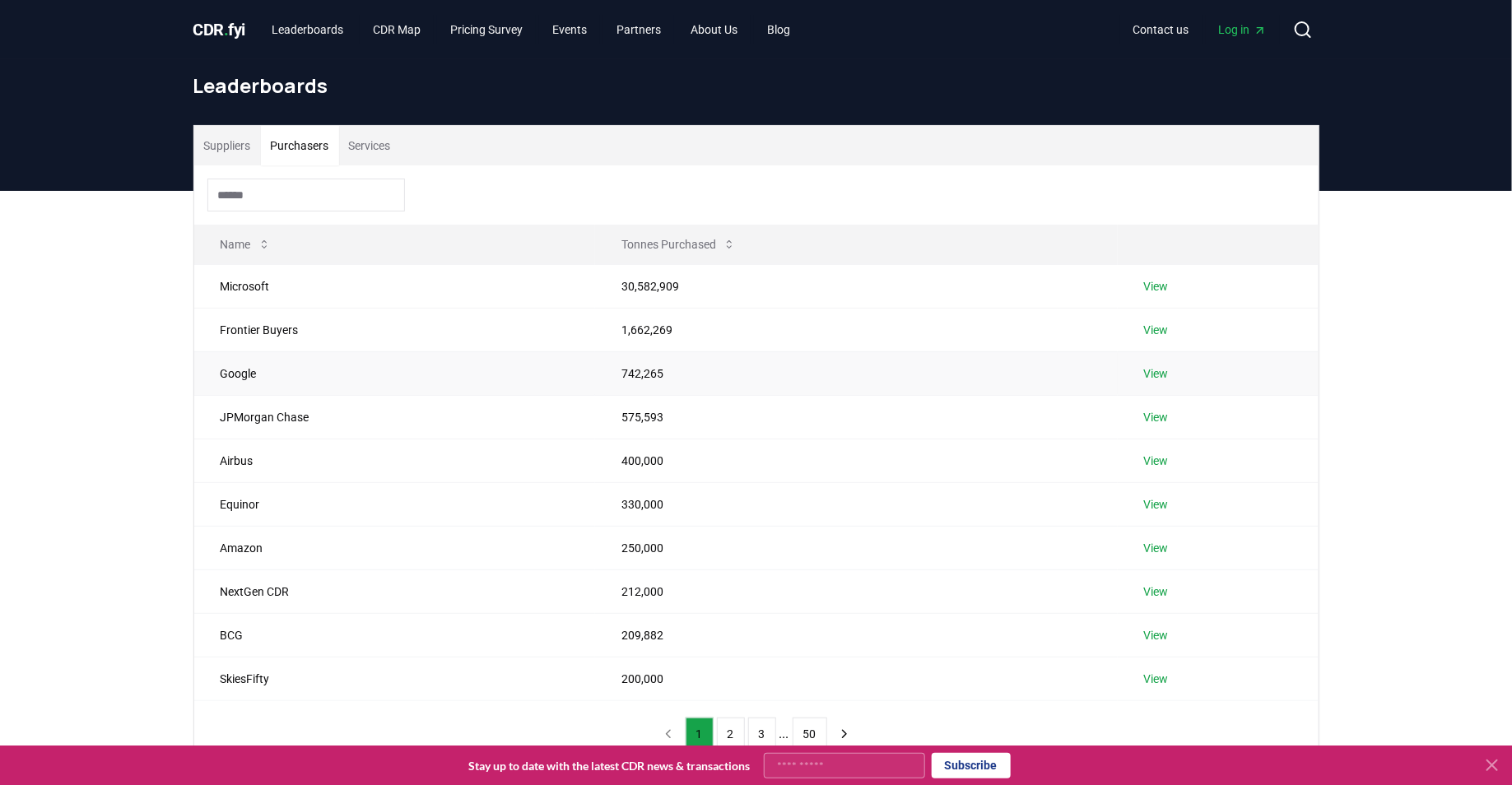
click at [1161, 373] on link "View" at bounding box center [1156, 373] width 25 height 16
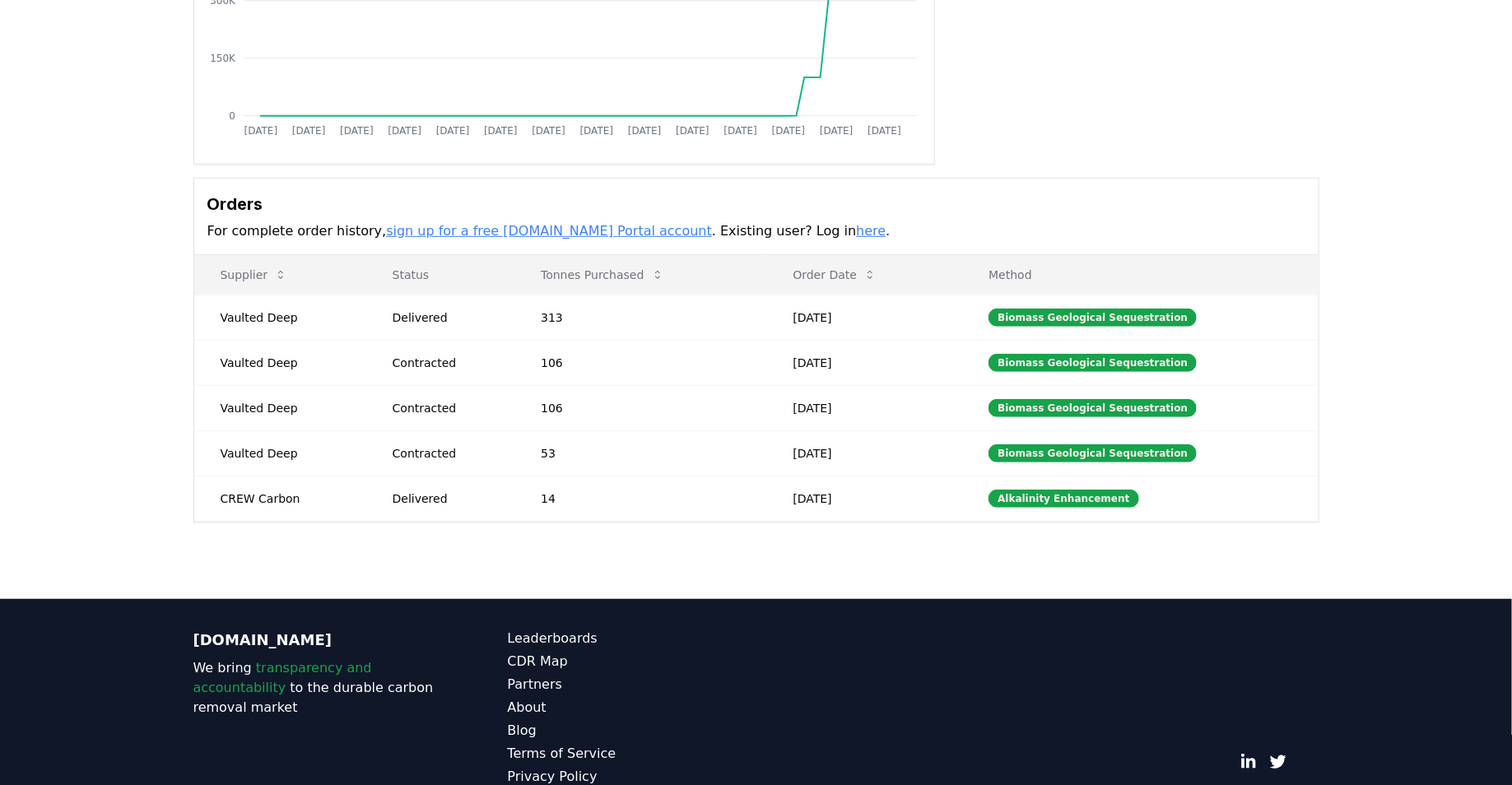
scroll to position [365, 0]
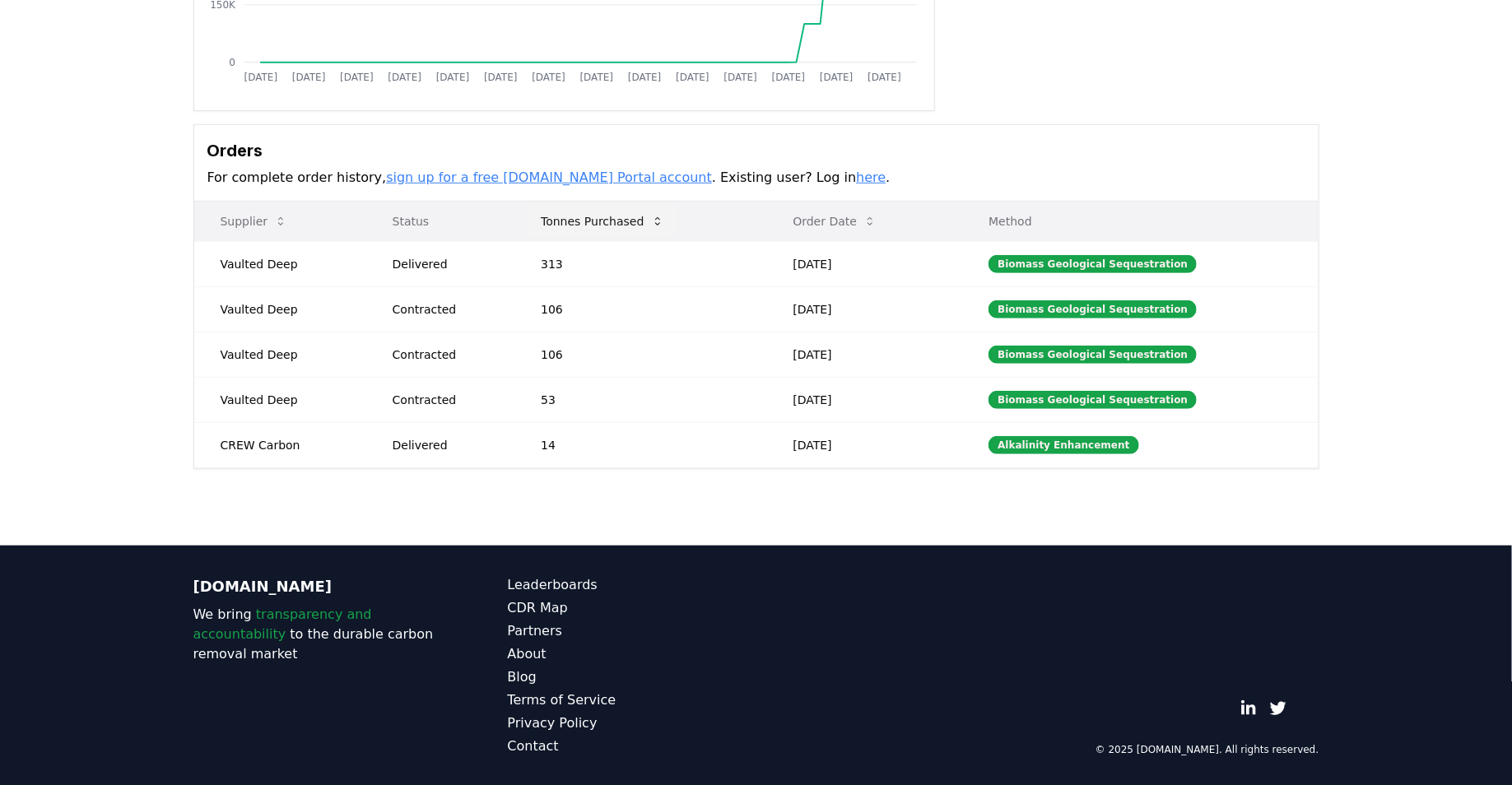
click at [597, 221] on button "Tonnes Purchased" at bounding box center [602, 221] width 149 height 33
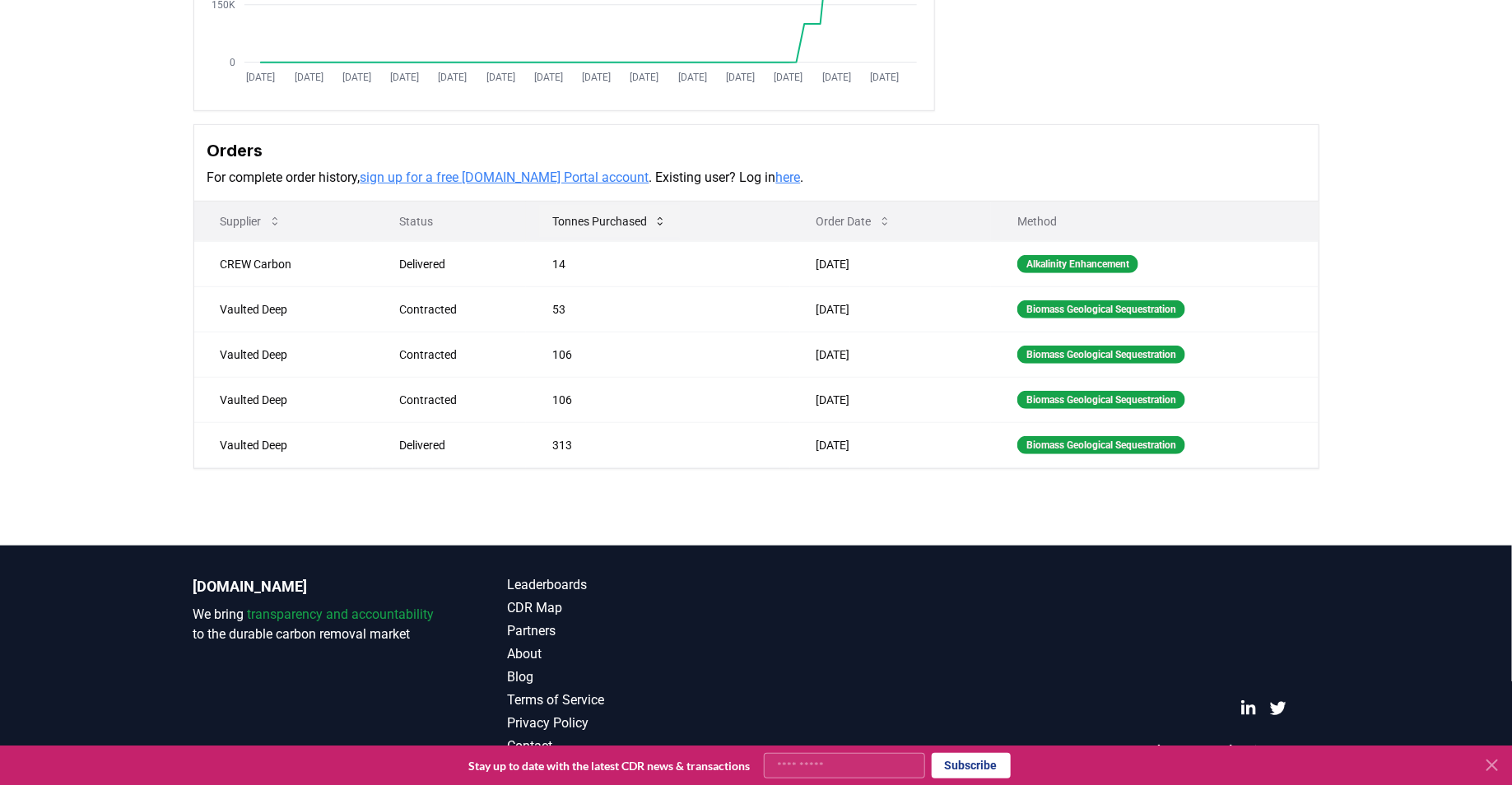
click at [598, 222] on button "Tonnes Purchased" at bounding box center [609, 221] width 141 height 33
click at [598, 221] on button "Tonnes Purchased" at bounding box center [609, 221] width 141 height 33
click at [859, 216] on button "Order Date" at bounding box center [853, 221] width 101 height 33
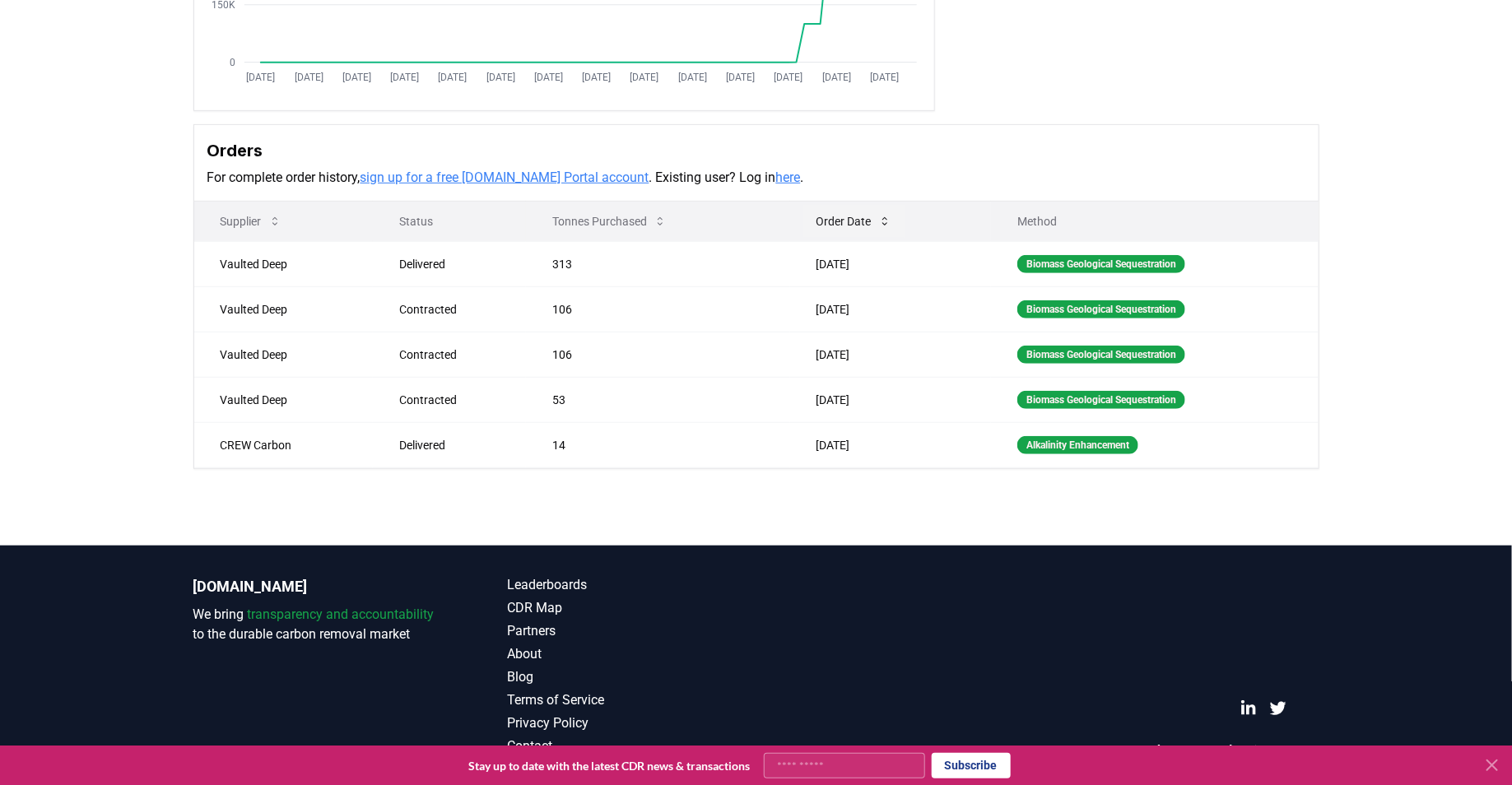
click at [859, 216] on button "Order Date" at bounding box center [853, 221] width 101 height 33
click at [584, 219] on button "Tonnes Purchased" at bounding box center [609, 221] width 141 height 33
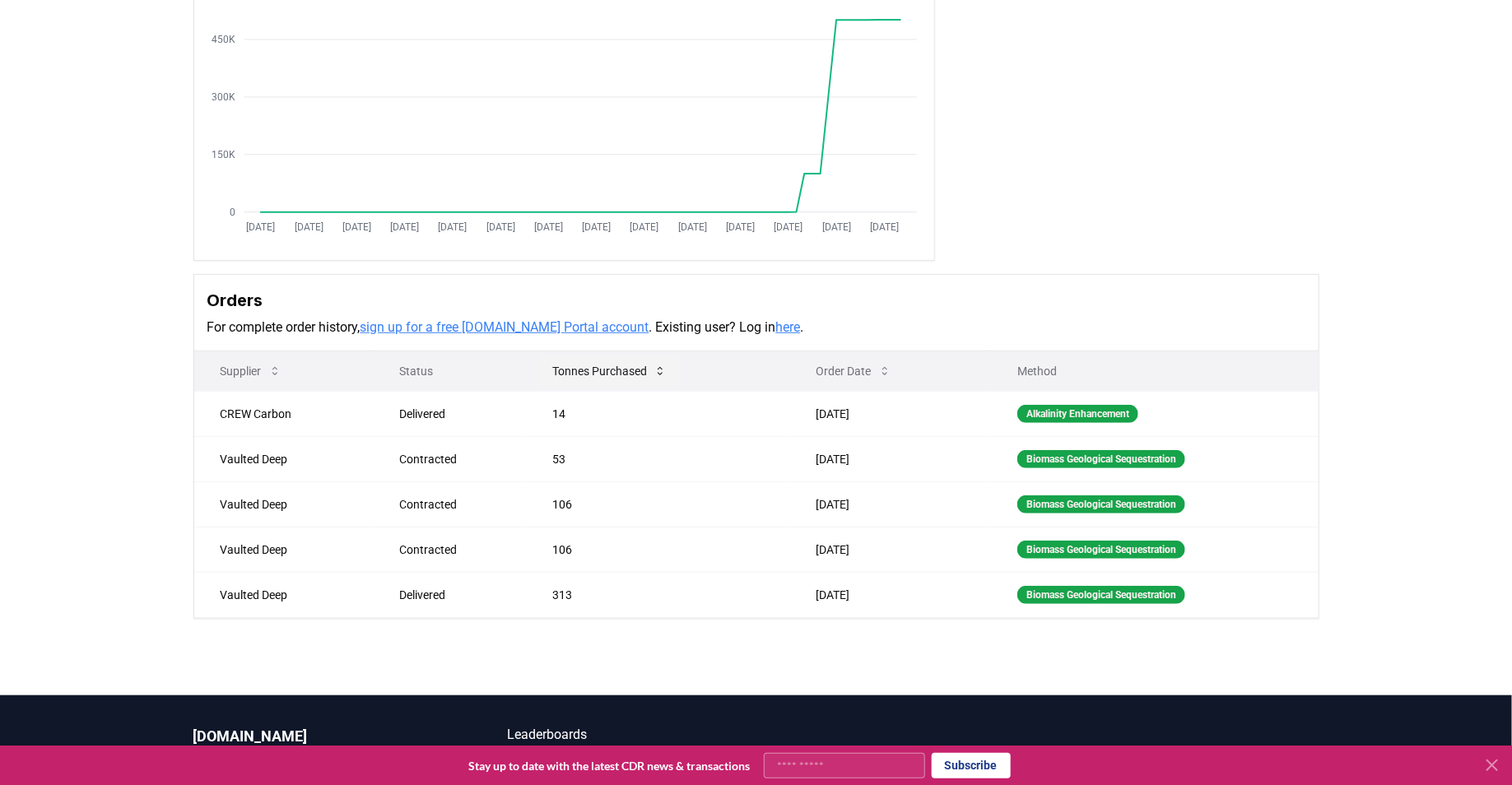
scroll to position [0, 0]
